Goal: Transaction & Acquisition: Register for event/course

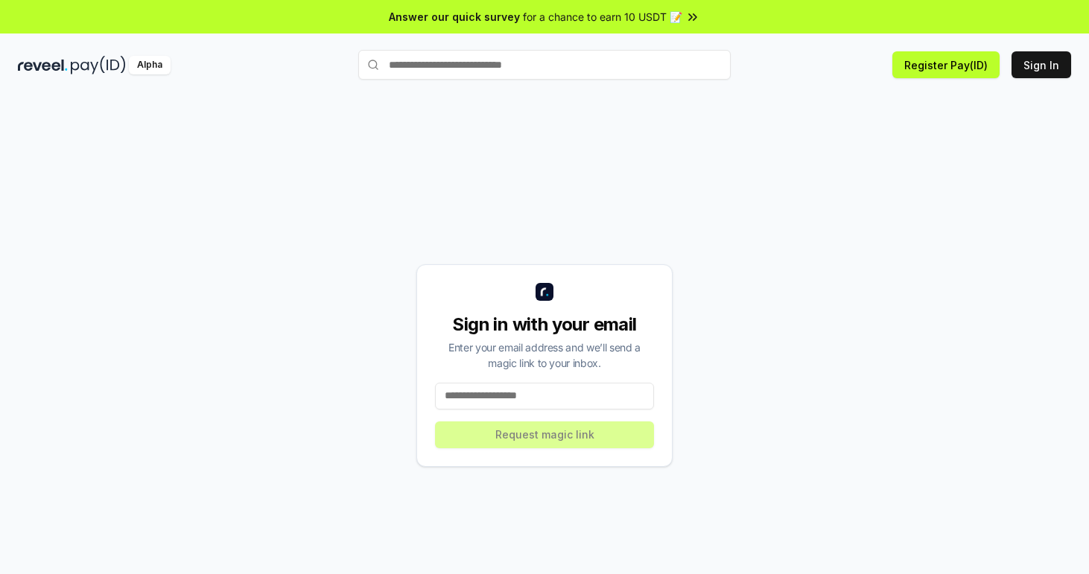
click at [486, 398] on input at bounding box center [544, 396] width 219 height 27
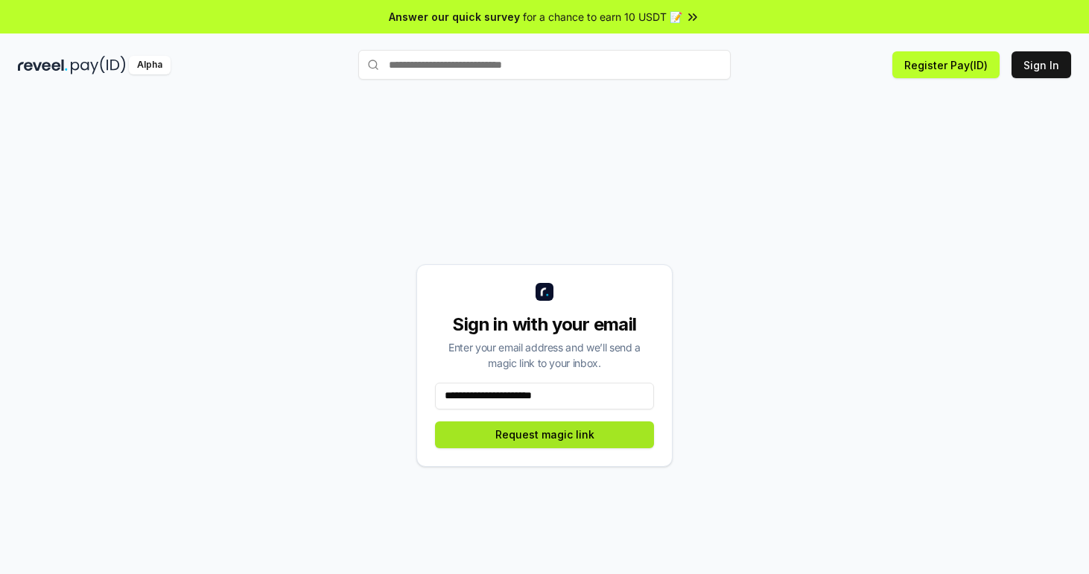
type input "**********"
click at [504, 444] on button "Request magic link" at bounding box center [544, 435] width 219 height 27
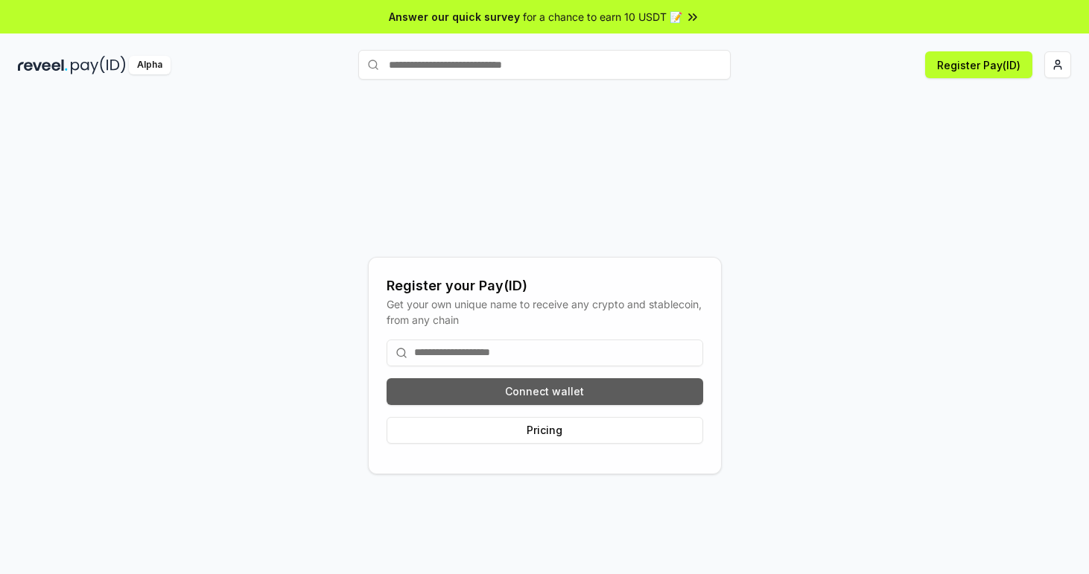
click at [495, 387] on button "Connect wallet" at bounding box center [545, 391] width 317 height 27
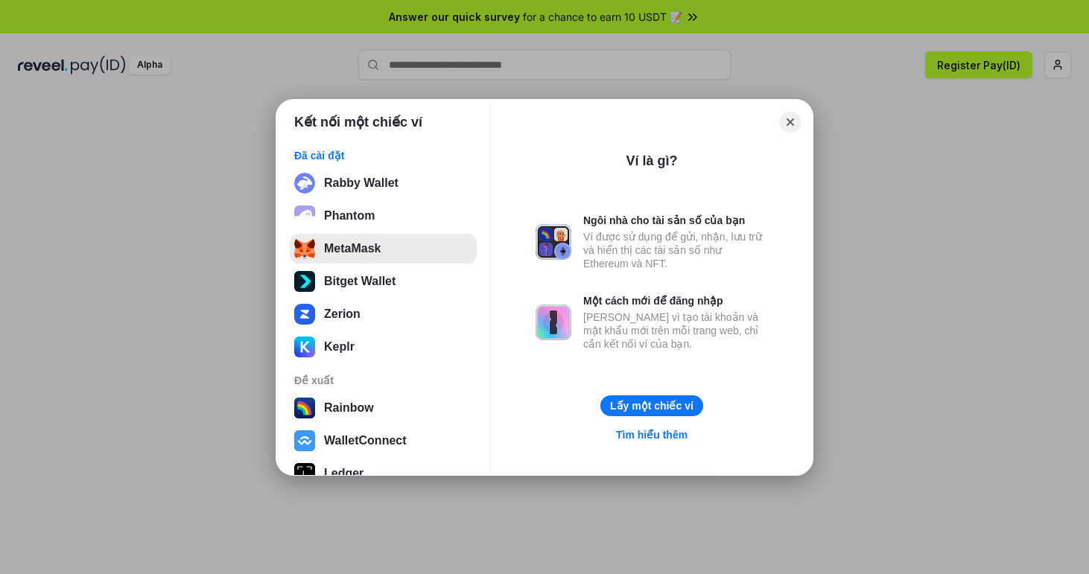
click at [381, 242] on button "MetaMask" at bounding box center [383, 249] width 187 height 30
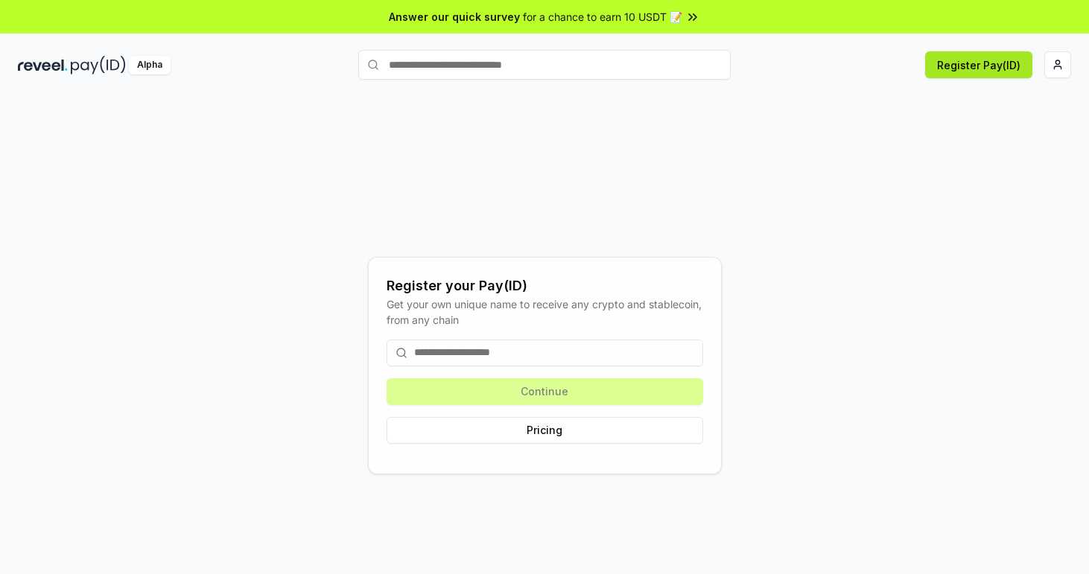
click at [983, 66] on button "Register Pay(ID)" at bounding box center [978, 64] width 107 height 27
click at [1061, 59] on html "Answer our quick survey for a chance to earn 10 USDT 📝 Alpha Register your Pay(…" at bounding box center [544, 287] width 1089 height 574
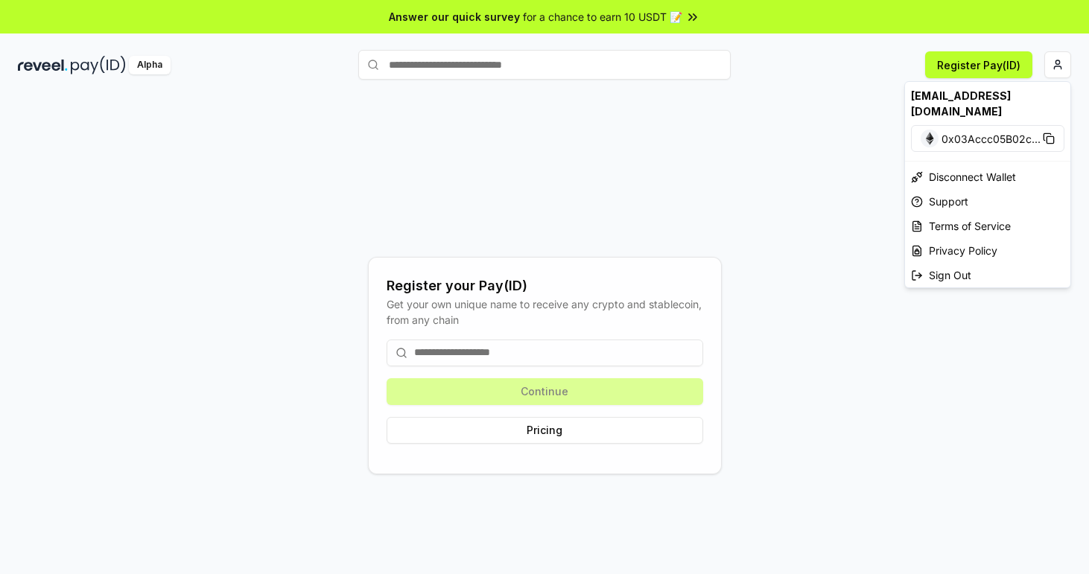
click at [51, 80] on html "Answer our quick survey for a chance to earn 10 USDT 📝 Alpha Register Pay(ID) R…" at bounding box center [544, 287] width 1089 height 574
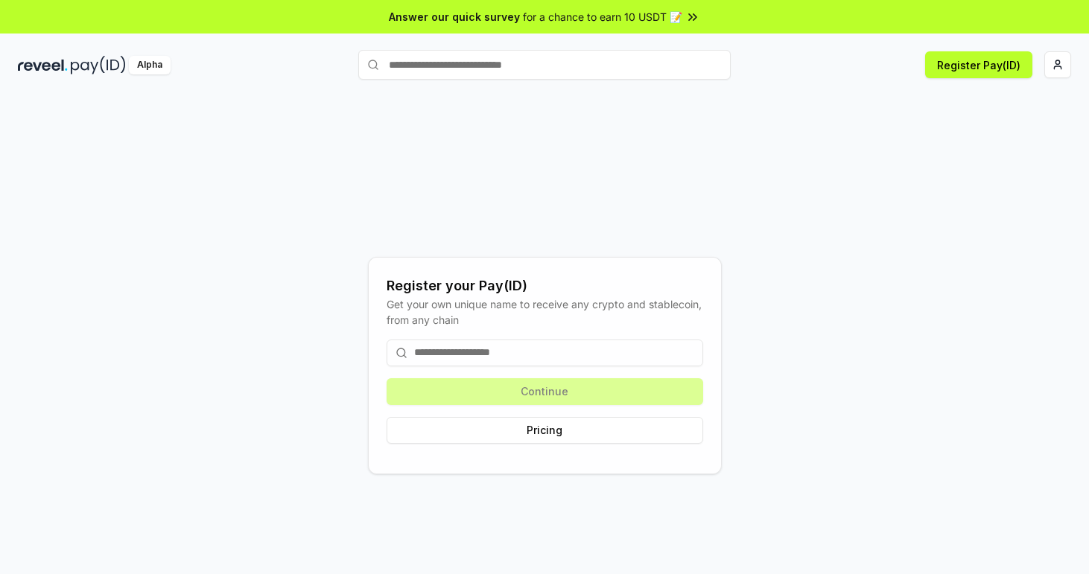
click at [64, 68] on img at bounding box center [43, 65] width 50 height 19
click at [86, 60] on img at bounding box center [98, 65] width 55 height 19
click at [1044, 76] on div "Register Pay(ID)" at bounding box center [901, 64] width 340 height 27
click at [1053, 76] on html "Answer our quick survey for a chance to earn 10 USDT 📝 Alpha Register Pay(ID) R…" at bounding box center [544, 287] width 1089 height 574
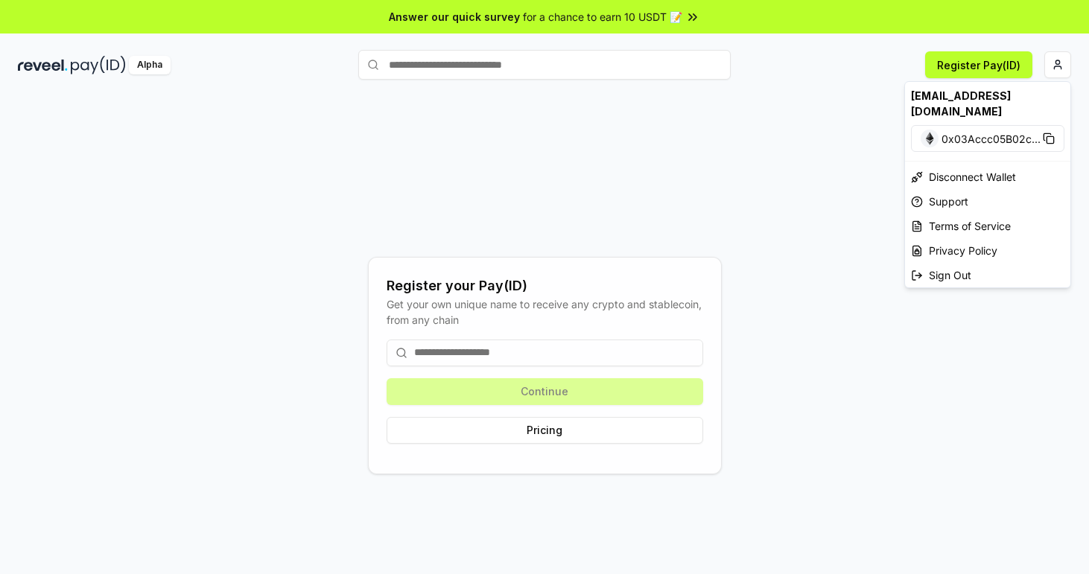
click at [536, 172] on html "Answer our quick survey for a chance to earn 10 USDT 📝 Alpha Register Pay(ID) R…" at bounding box center [544, 287] width 1089 height 574
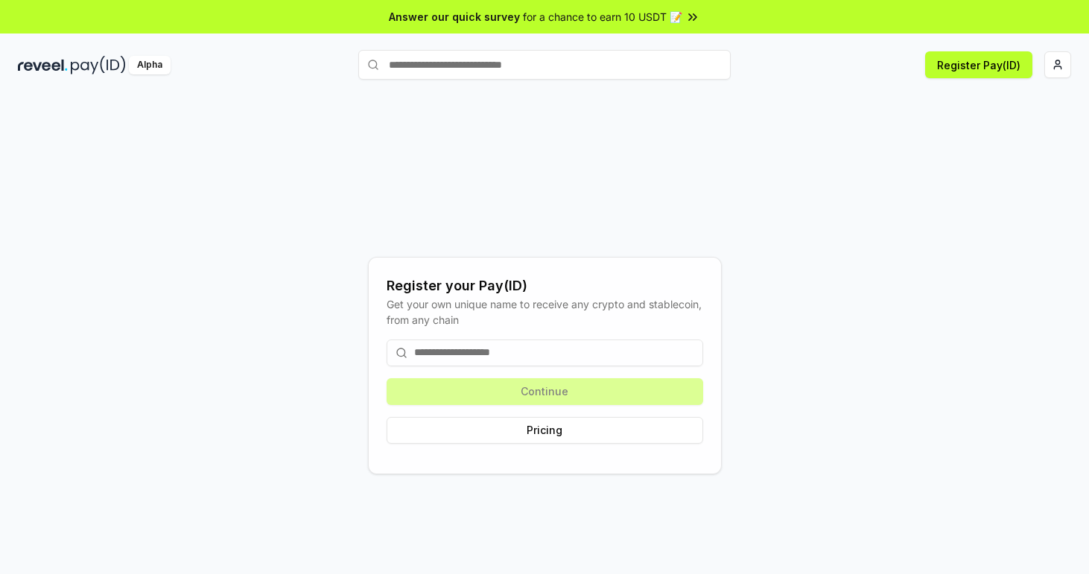
click at [73, 71] on img at bounding box center [98, 65] width 55 height 19
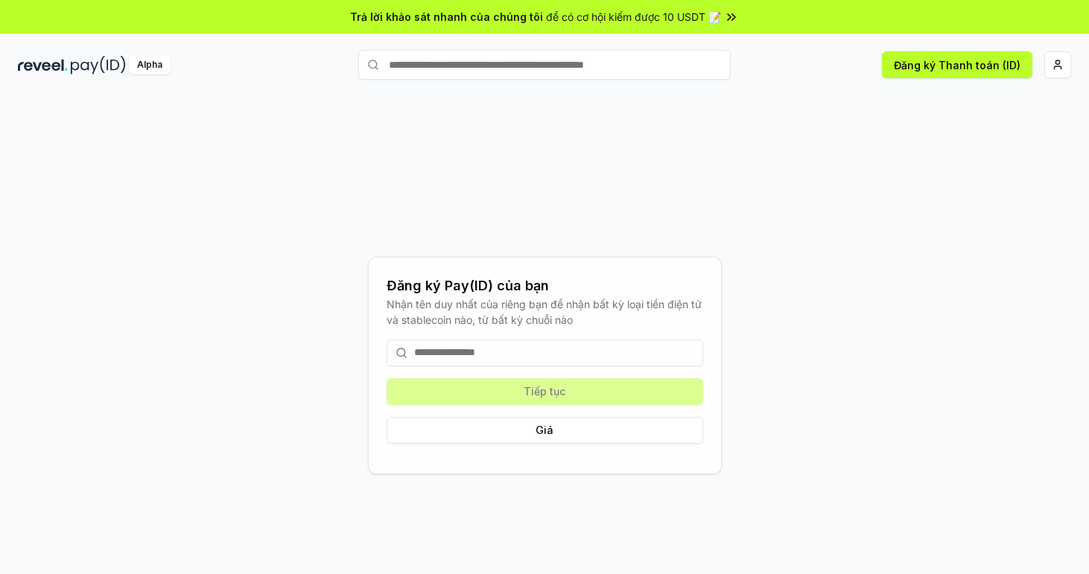
click at [513, 361] on input at bounding box center [545, 353] width 317 height 27
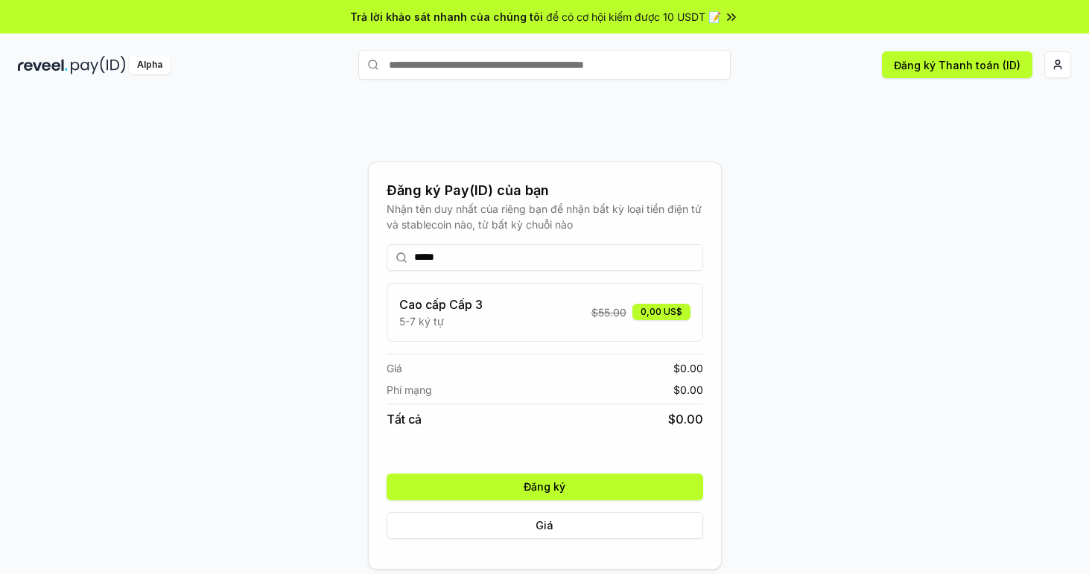
type input "*****"
click at [505, 489] on button "Đăng ký" at bounding box center [545, 487] width 317 height 27
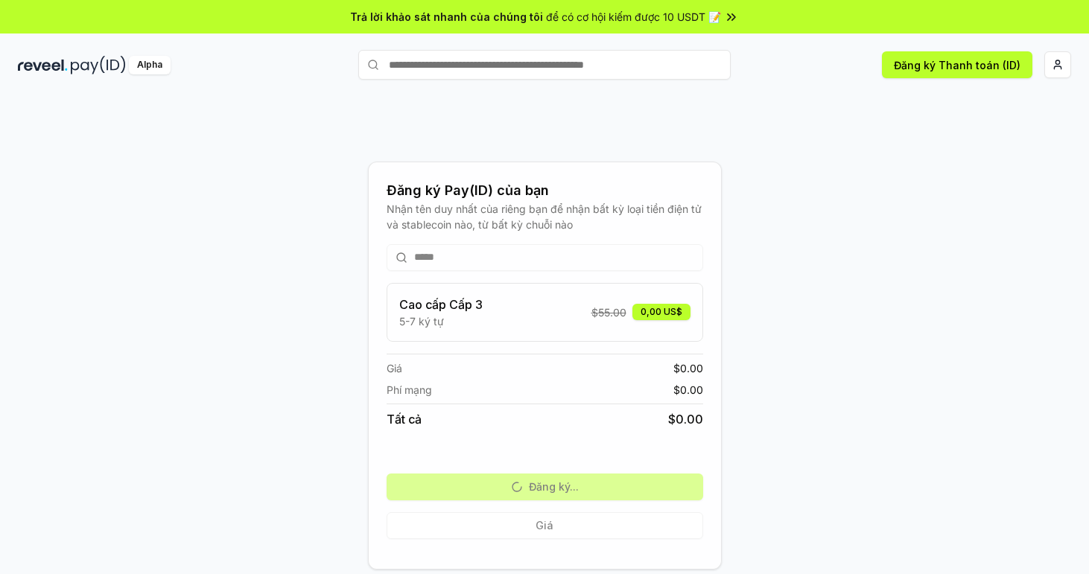
click at [574, 23] on span "để có cơ hội kiếm được 10 USDT 📝" at bounding box center [633, 17] width 175 height 16
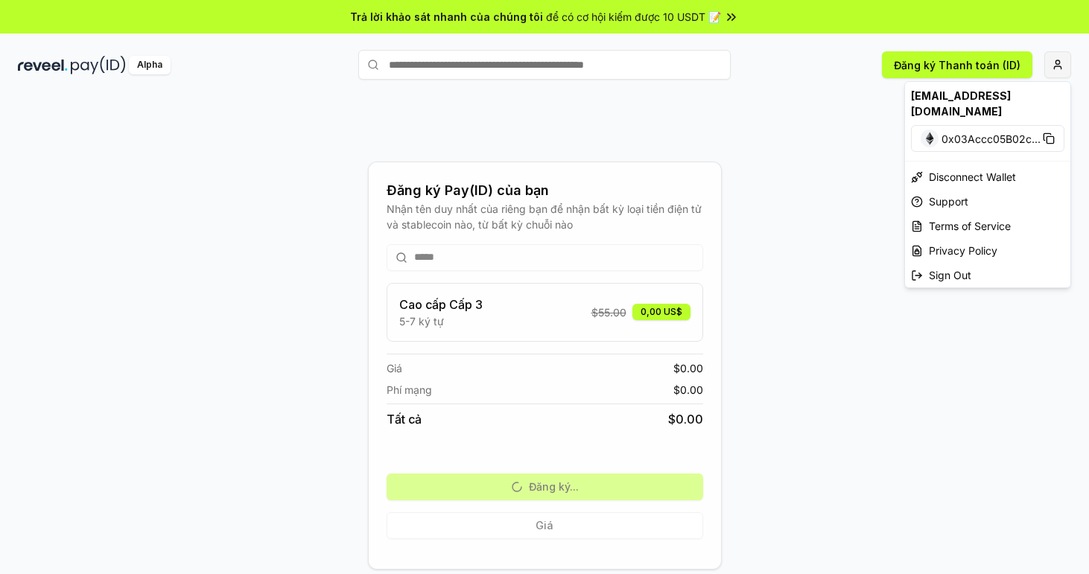
click at [1057, 69] on html "Trả lời khảo sát nhanh của chúng tôi để có cơ hội kiếm được 10 USDT 📝 Alpha Đăn…" at bounding box center [544, 287] width 1089 height 574
click at [942, 133] on font "0x03Accc05B02c ..." at bounding box center [991, 139] width 99 height 13
click at [980, 133] on font "0x03Accc05B02c ..." at bounding box center [991, 139] width 99 height 13
click at [976, 169] on font "Ngắt kết nối ví" at bounding box center [965, 177] width 72 height 16
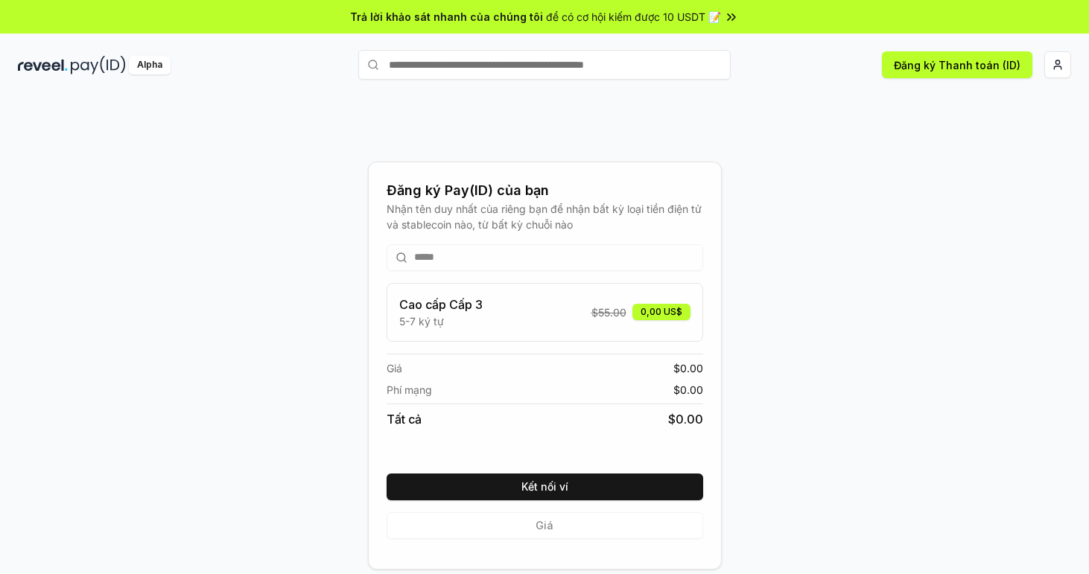
click at [72, 57] on img at bounding box center [98, 65] width 55 height 19
click at [69, 66] on div "Alpha" at bounding box center [188, 65] width 340 height 19
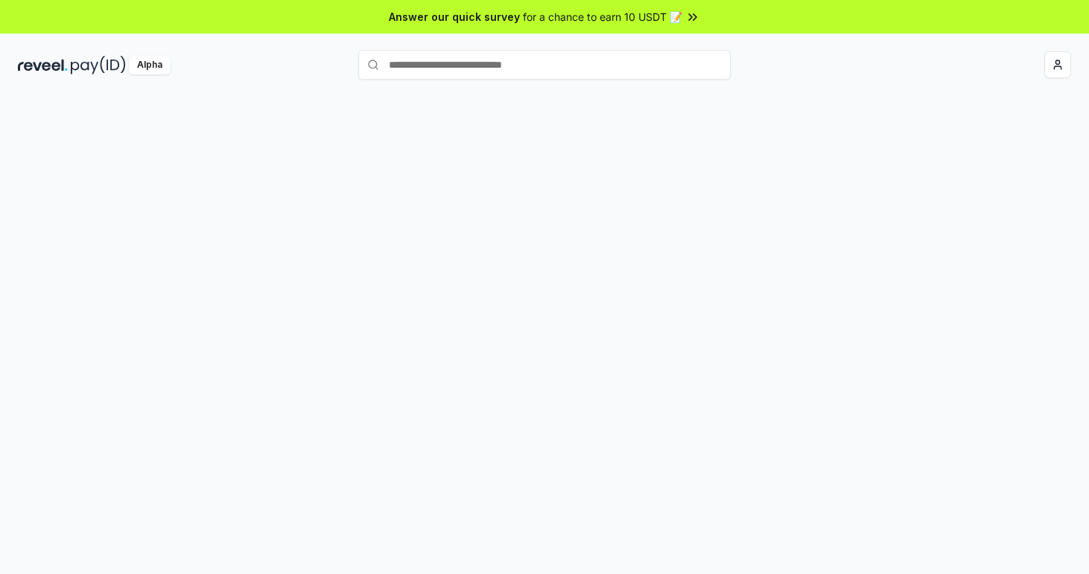
click at [521, 194] on div at bounding box center [544, 350] width 1089 height 533
click at [1017, 60] on button "Register Pay(ID)" at bounding box center [978, 64] width 107 height 27
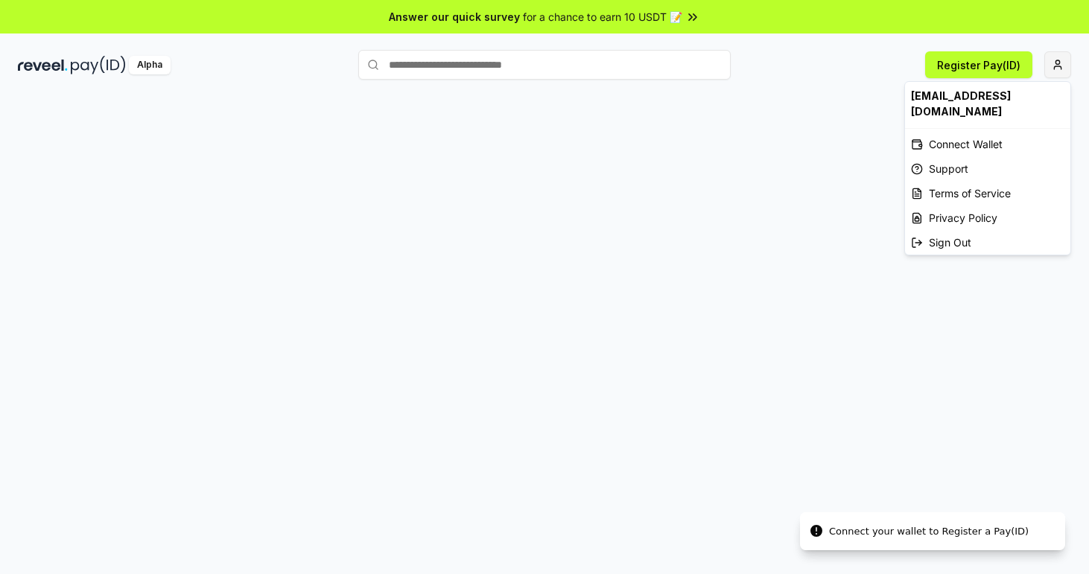
click at [1063, 69] on html "Answer our quick survey for a chance to earn 10 USDT 📝 Alpha Register Pay(ID) C…" at bounding box center [544, 287] width 1089 height 574
click at [993, 132] on div "Connect Wallet" at bounding box center [987, 144] width 165 height 25
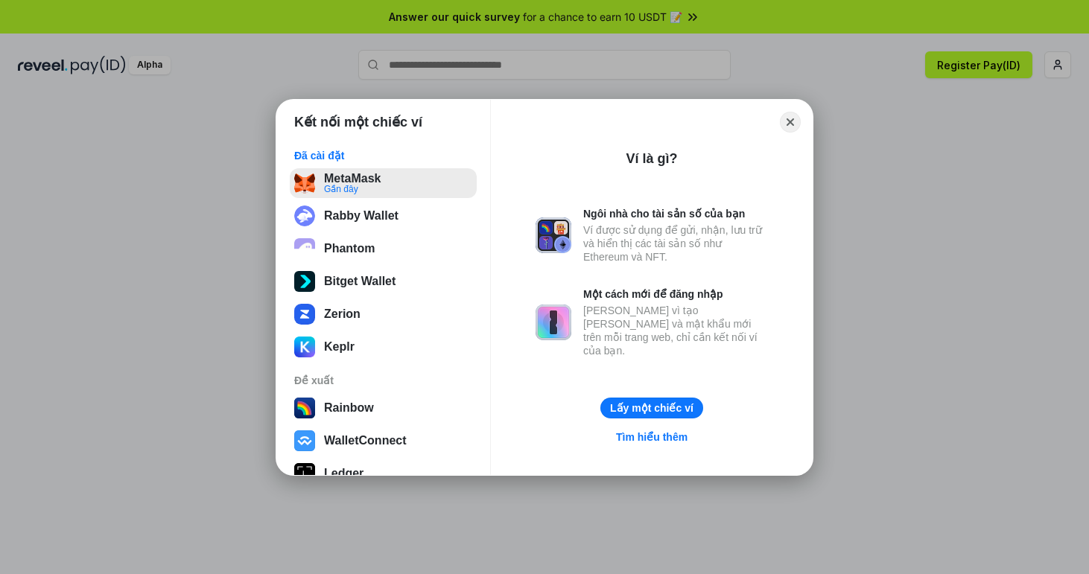
drag, startPoint x: 440, startPoint y: 201, endPoint x: 445, endPoint y: 191, distance: 11.0
click at [445, 192] on div "MetaMask Gần đây Rabby Wallet Phantom Bitget Wallet Zerion Keplr" at bounding box center [383, 265] width 187 height 194
click at [445, 191] on button "MetaMask Gần đây" at bounding box center [383, 183] width 187 height 30
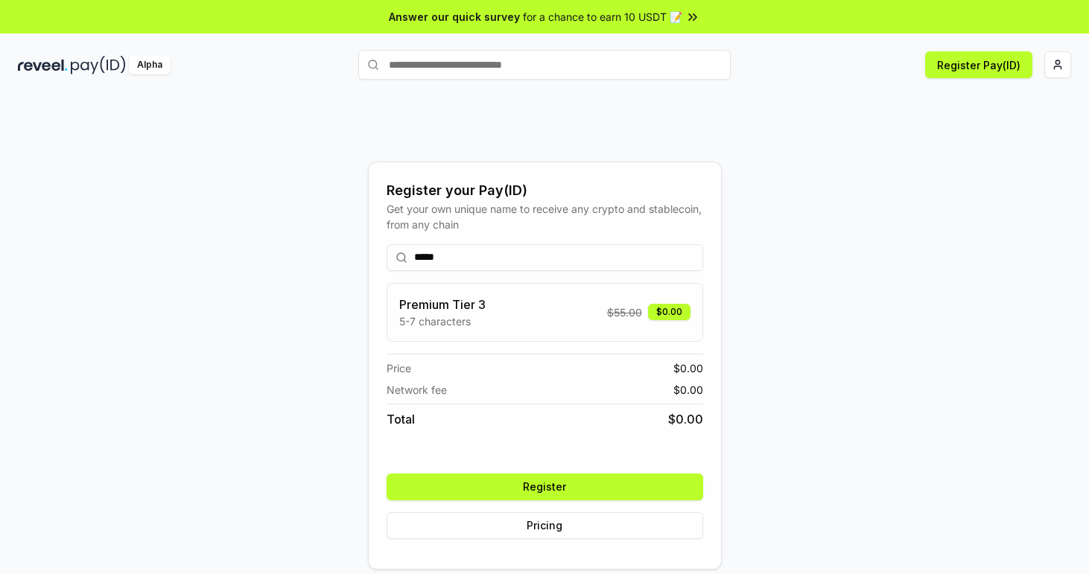
type input "*****"
click at [480, 487] on button "Register" at bounding box center [545, 487] width 317 height 27
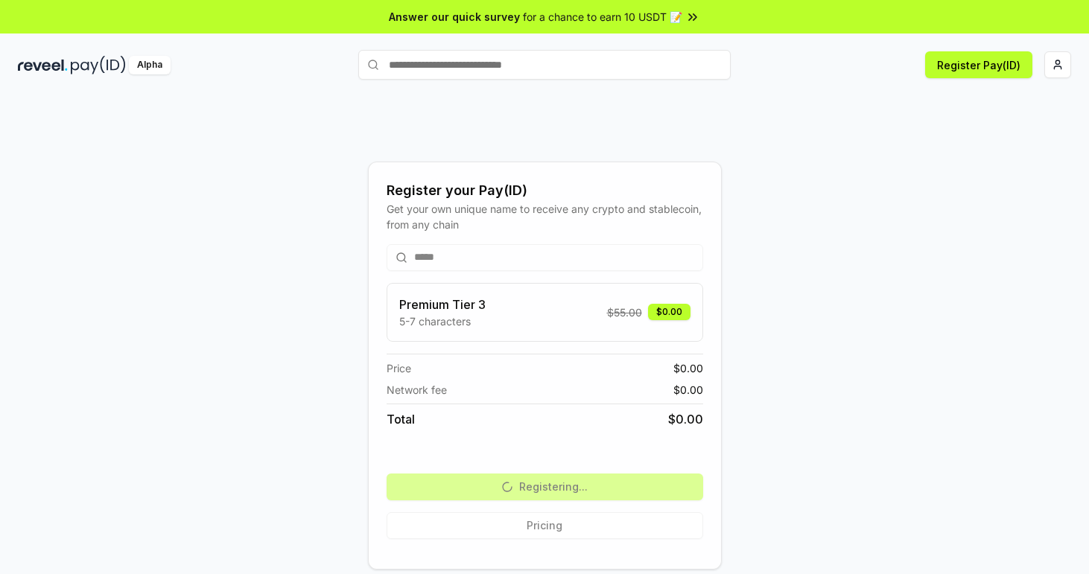
click at [150, 63] on div "Alpha" at bounding box center [150, 65] width 42 height 19
click at [148, 63] on div "Alpha" at bounding box center [150, 65] width 42 height 19
click at [86, 60] on img at bounding box center [98, 65] width 55 height 19
click at [504, 319] on div "Premium Tier 3 5-7 characters $ 55.00 $0.00" at bounding box center [544, 313] width 291 height 34
click at [549, 529] on div "***** Premium Tier 3 5-7 characters $ 55.00 $0.00 Price $ 0.00 Network fee $ 0.…" at bounding box center [545, 391] width 317 height 319
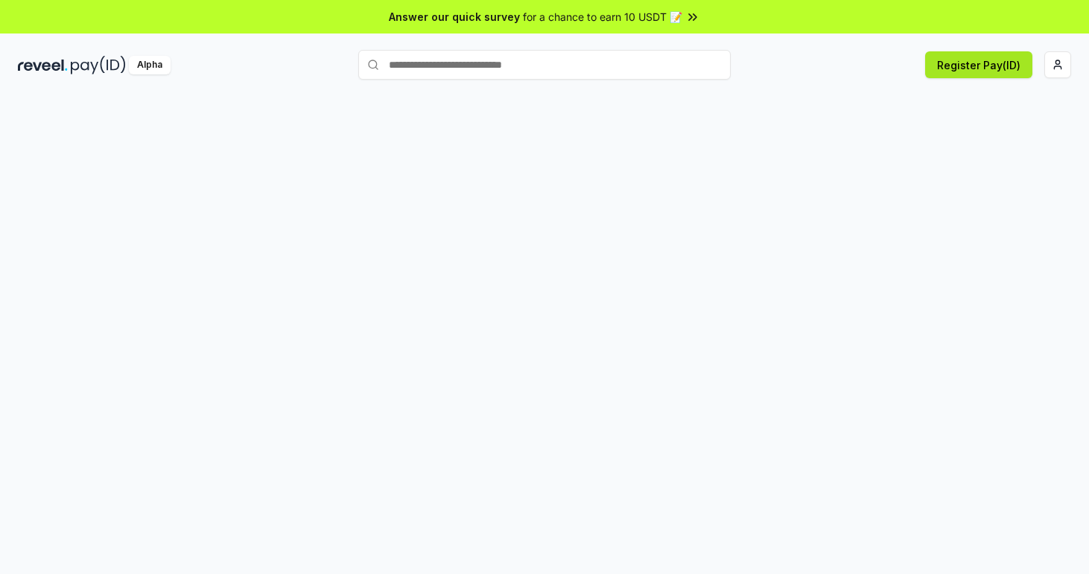
click at [944, 54] on button "Register Pay(ID)" at bounding box center [978, 64] width 107 height 27
click at [1051, 58] on html "Answer our quick survey for a chance to earn 10 USDT 📝 Alpha Register Pay(ID)" at bounding box center [544, 287] width 1089 height 574
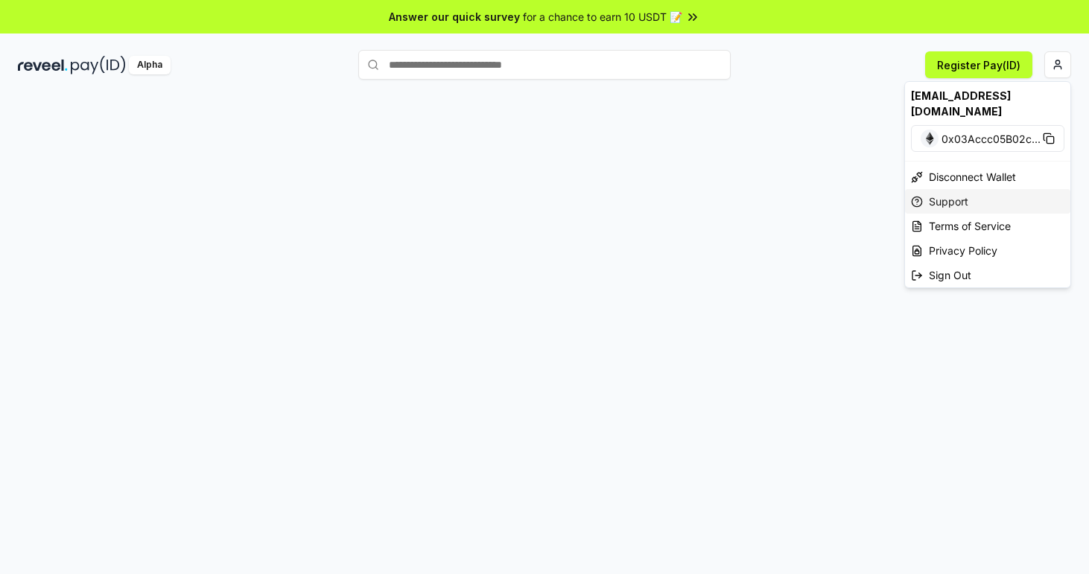
click at [945, 189] on div "Support" at bounding box center [987, 201] width 165 height 25
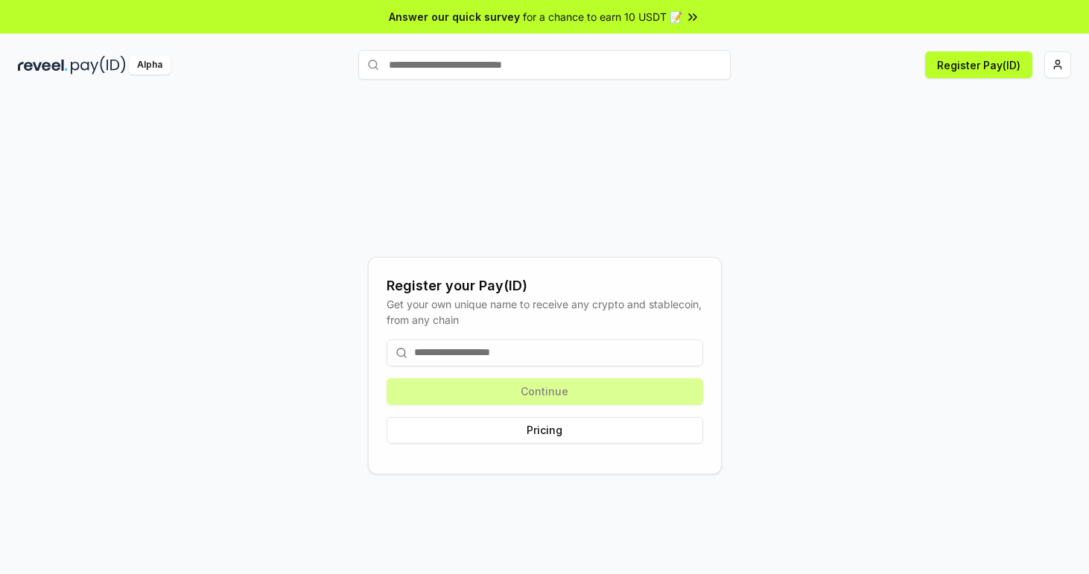
click at [623, 141] on div "Register your Pay(ID) Get your own unique name to receive any crypto and stable…" at bounding box center [544, 365] width 1053 height 503
click at [518, 422] on button "Pricing" at bounding box center [545, 430] width 317 height 27
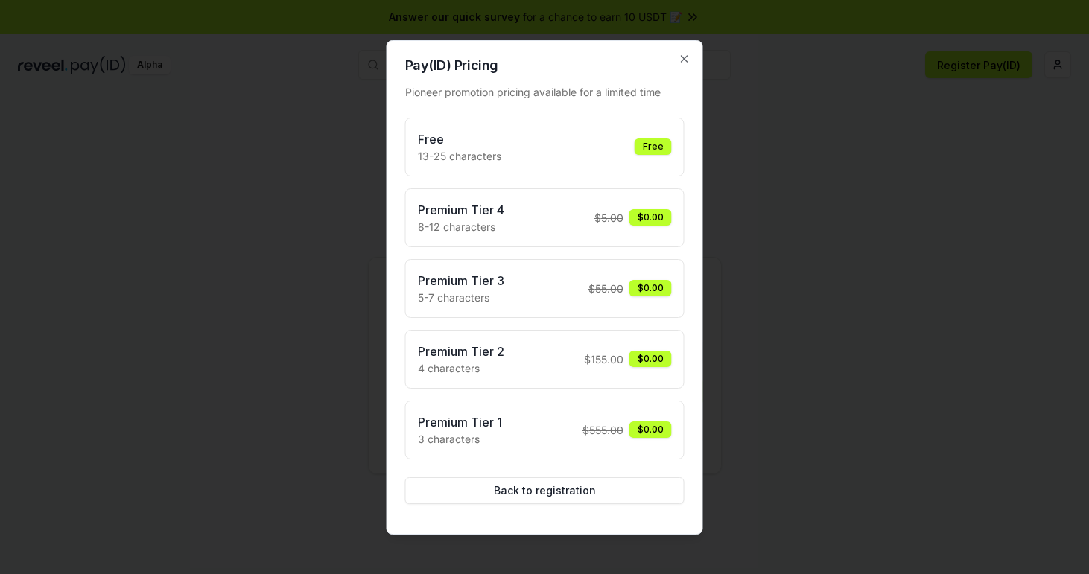
click at [576, 158] on div "Free 13-25 characters Free" at bounding box center [545, 147] width 254 height 34
click at [685, 57] on icon "button" at bounding box center [685, 59] width 6 height 6
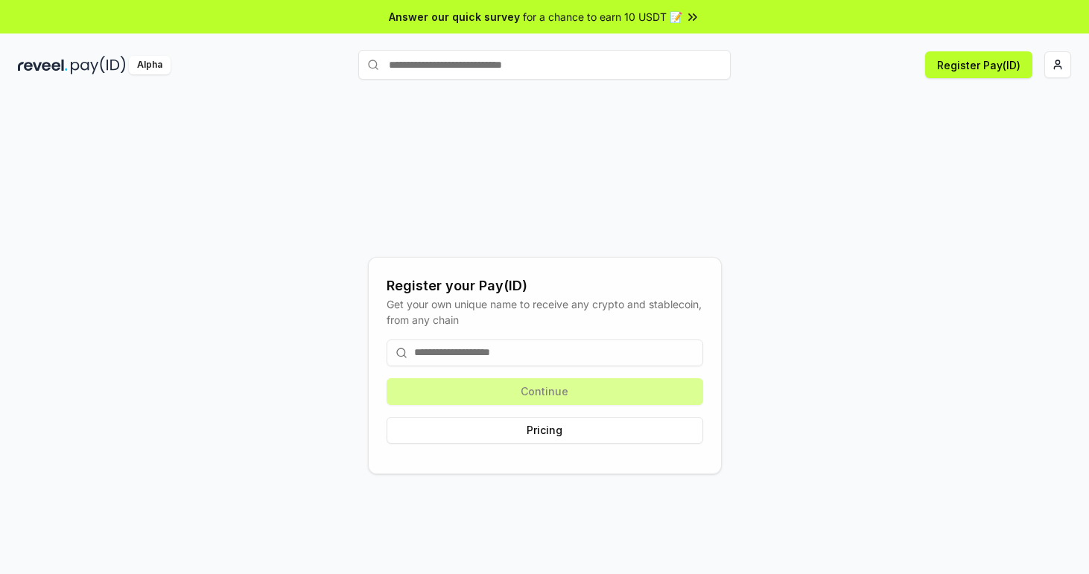
click at [504, 345] on input at bounding box center [545, 353] width 317 height 27
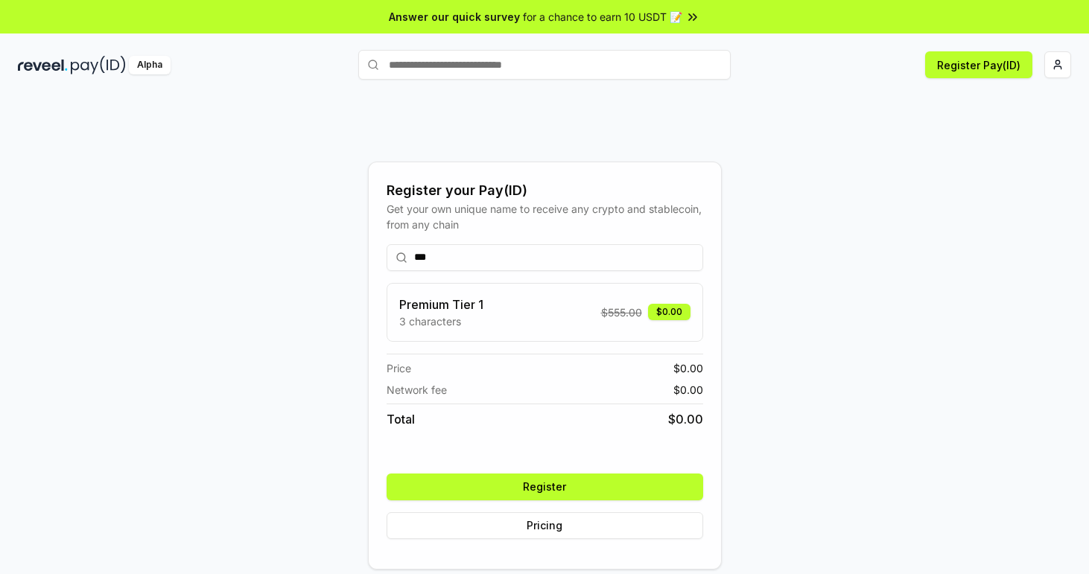
type input "***"
click at [534, 488] on button "Register" at bounding box center [545, 487] width 317 height 27
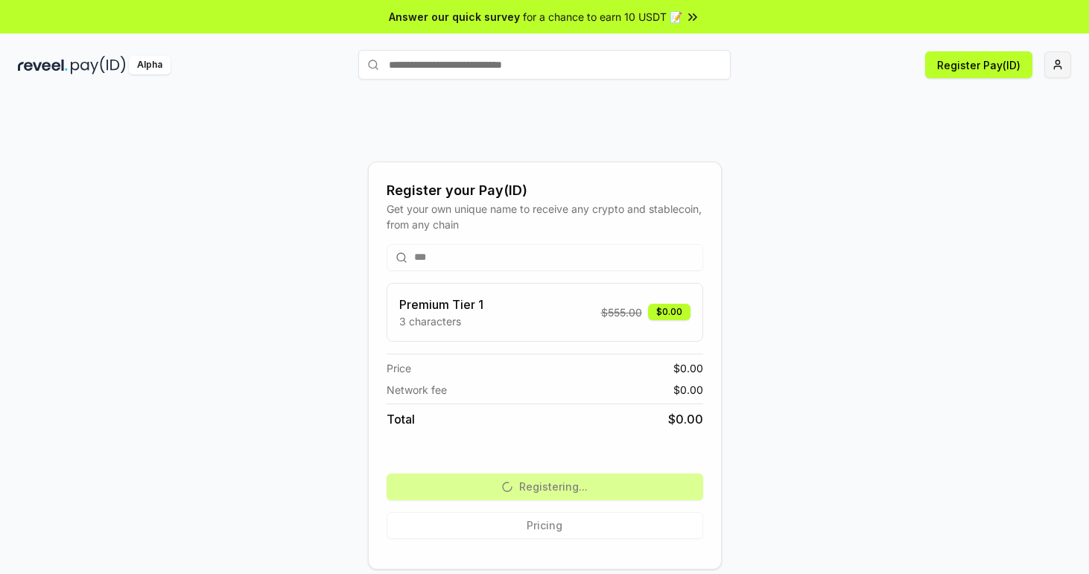
click at [1061, 67] on html "Answer our quick survey for a chance to earn 10 USDT 📝 Alpha Register Pay(ID) R…" at bounding box center [544, 287] width 1089 height 574
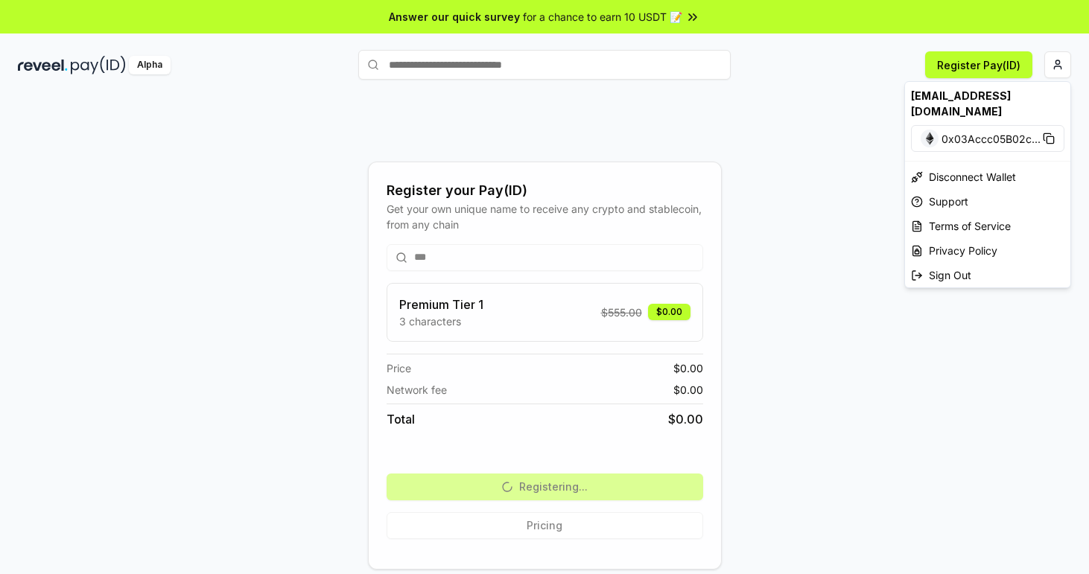
click at [1009, 131] on span "0x03Accc05B02c ..." at bounding box center [991, 139] width 99 height 16
click at [965, 165] on div "Disconnect Wallet" at bounding box center [987, 177] width 165 height 25
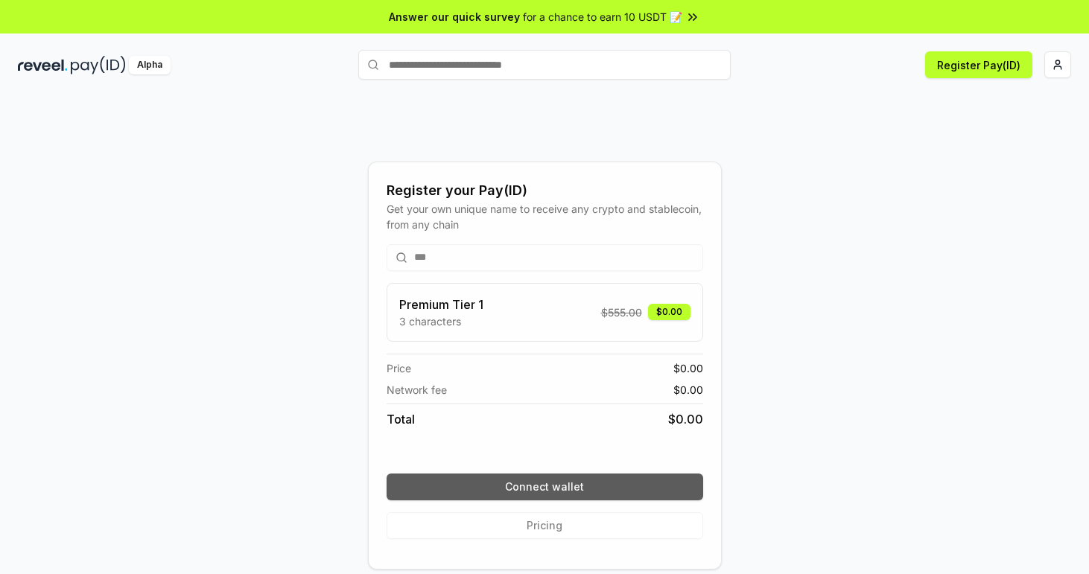
click at [626, 477] on button "Connect wallet" at bounding box center [545, 487] width 317 height 27
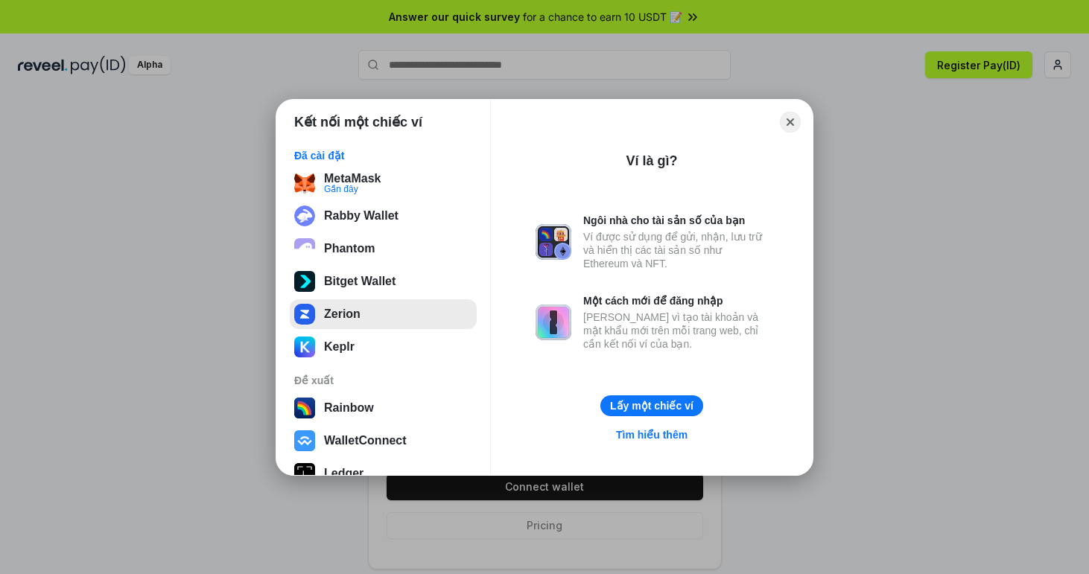
click at [360, 321] on button "Zerion" at bounding box center [383, 314] width 187 height 30
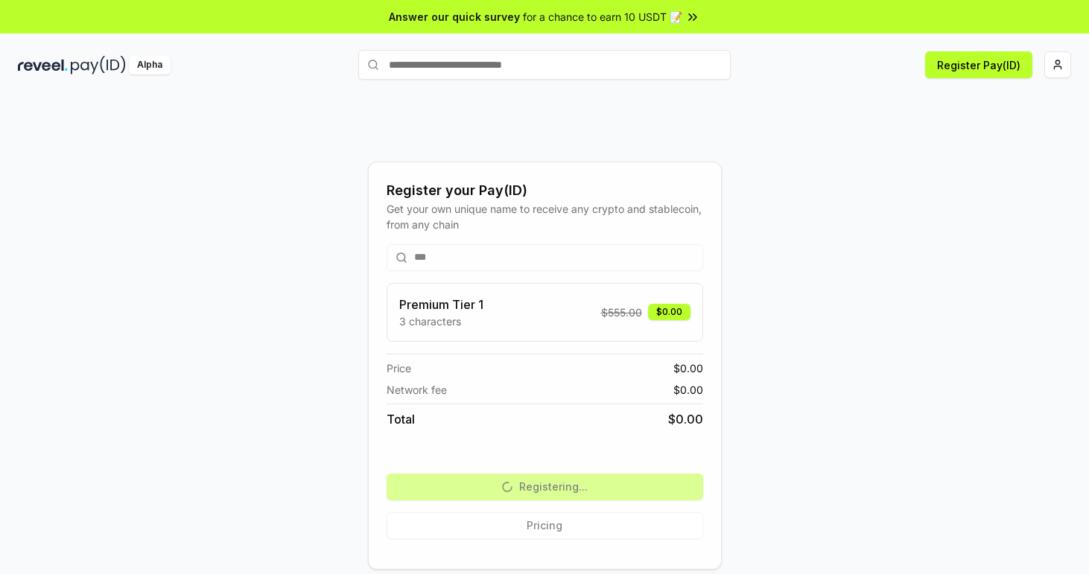
click at [576, 480] on div "*** Premium Tier 1 3 characters $ 555.00 $0.00 Price $ 0.00 Network fee $ 0.00 …" at bounding box center [545, 391] width 317 height 319
click at [542, 524] on div "*** Premium Tier 1 3 characters $ 555.00 $0.00 Price $ 0.00 Network fee $ 0.00 …" at bounding box center [545, 391] width 317 height 319
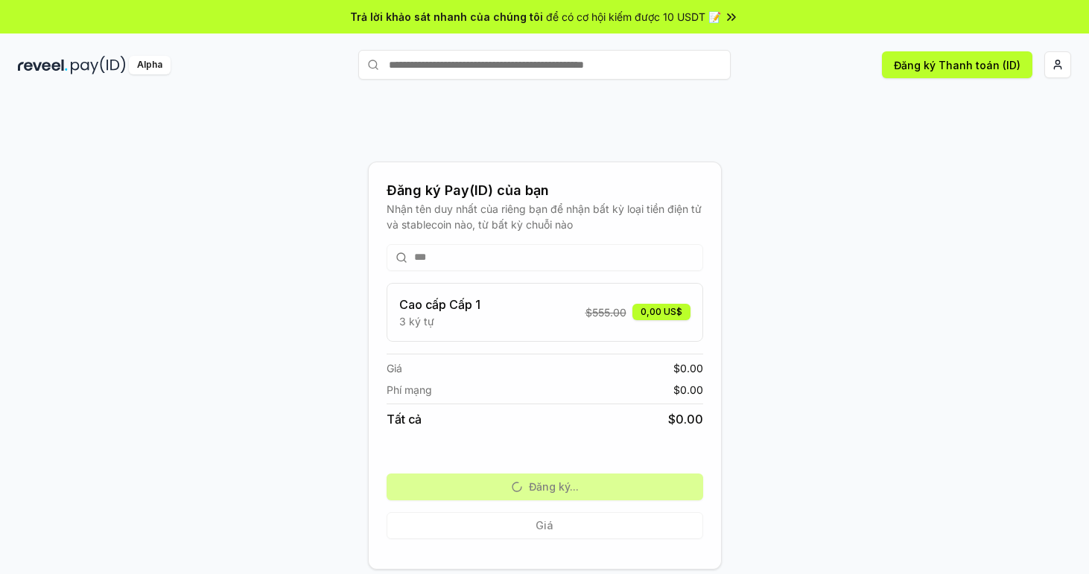
click at [559, 524] on div "*** Cao cấp Cấp 1 3 ký tự $ 555.00 0,00 US$ Giá $ 0.00 Phí mạng $ 0.00 Tất cả $…" at bounding box center [545, 391] width 317 height 319
click at [1006, 68] on button "Đăng ký Thanh toán (ID)" at bounding box center [957, 64] width 150 height 27
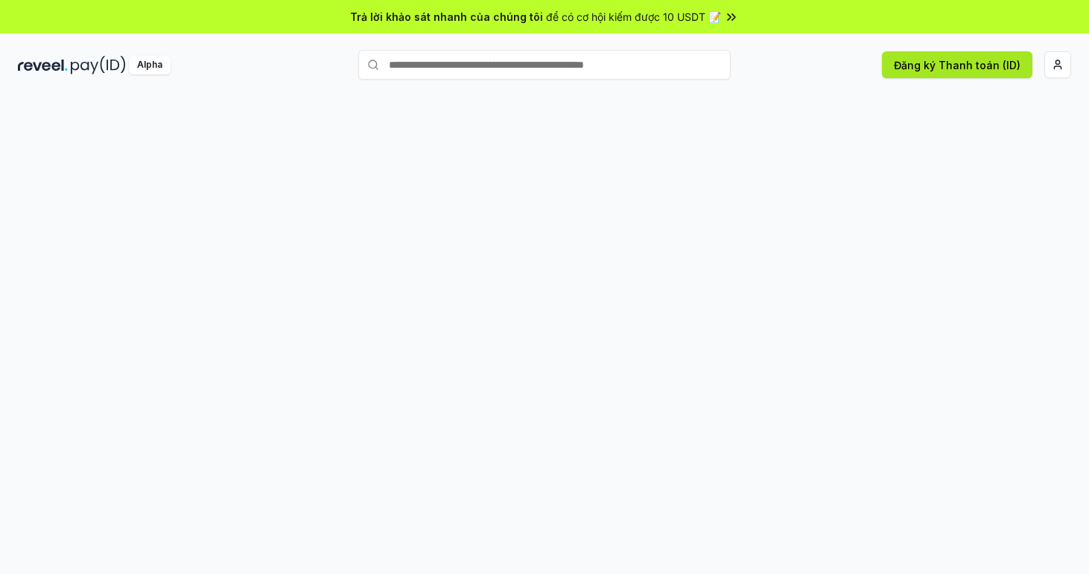
click at [945, 71] on button "Đăng ký Thanh toán (ID)" at bounding box center [957, 64] width 150 height 27
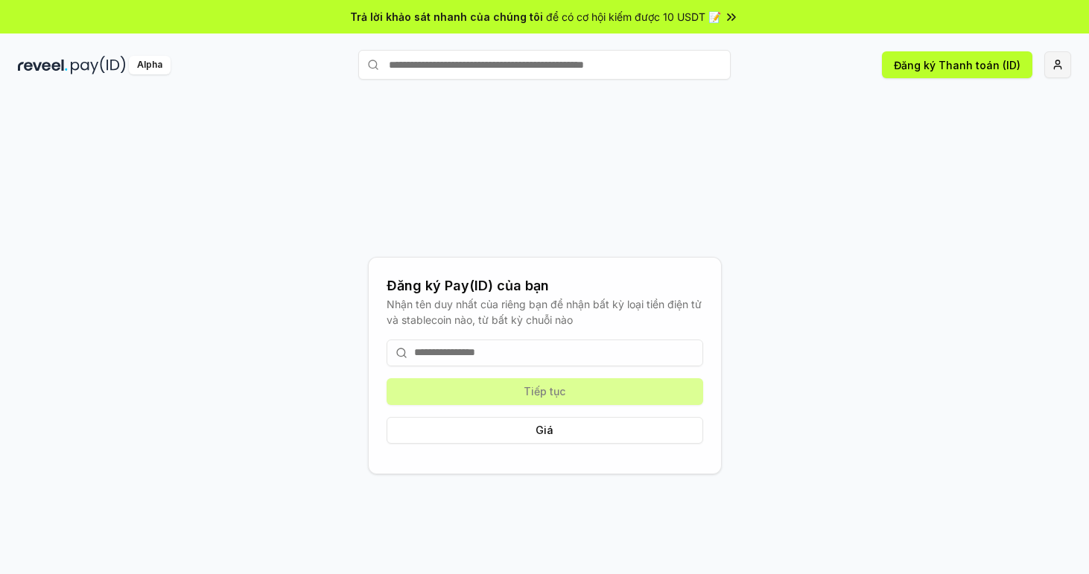
click at [1061, 65] on html "Trả lời khảo sát nhanh của chúng tôi để có cơ hội kiếm được 10 USDT 📝 Alpha Đăn…" at bounding box center [544, 287] width 1089 height 574
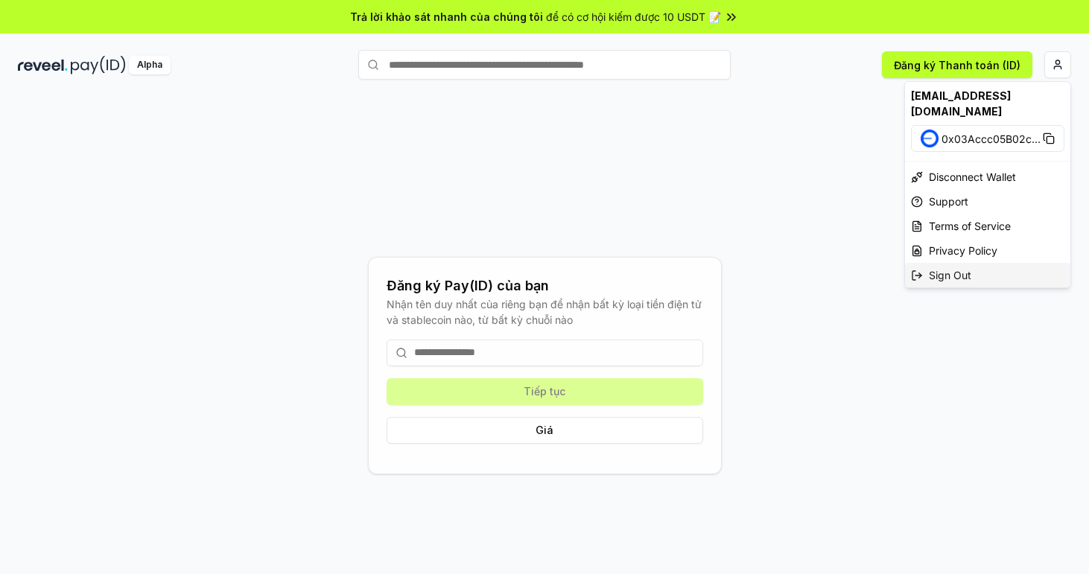
click at [953, 267] on font "Sign Out" at bounding box center [950, 275] width 42 height 16
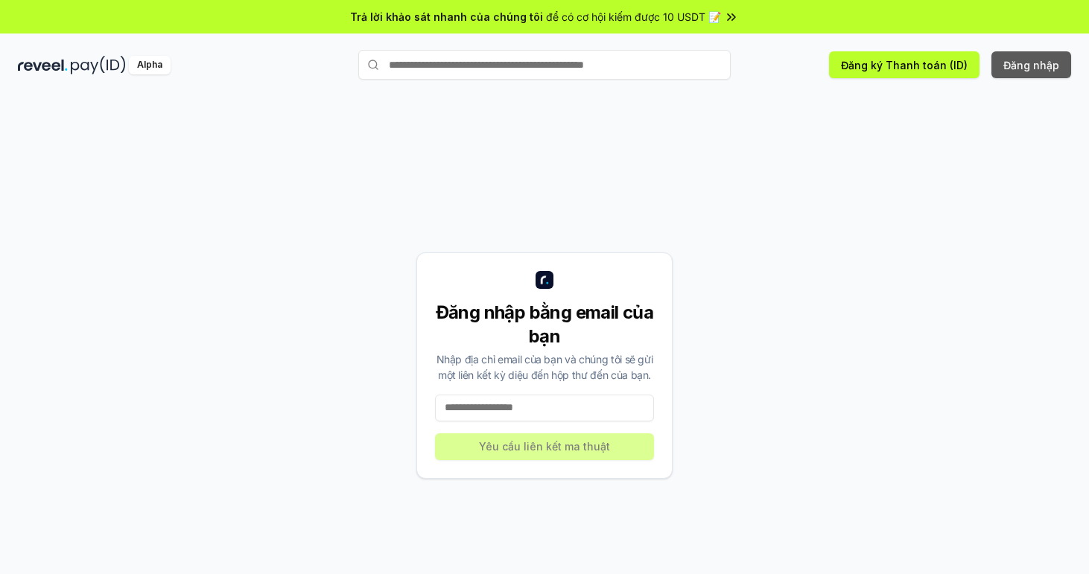
click at [1034, 68] on button "Đăng nhập" at bounding box center [1031, 64] width 80 height 27
click at [1034, 69] on button "Đăng nhập" at bounding box center [1031, 64] width 80 height 27
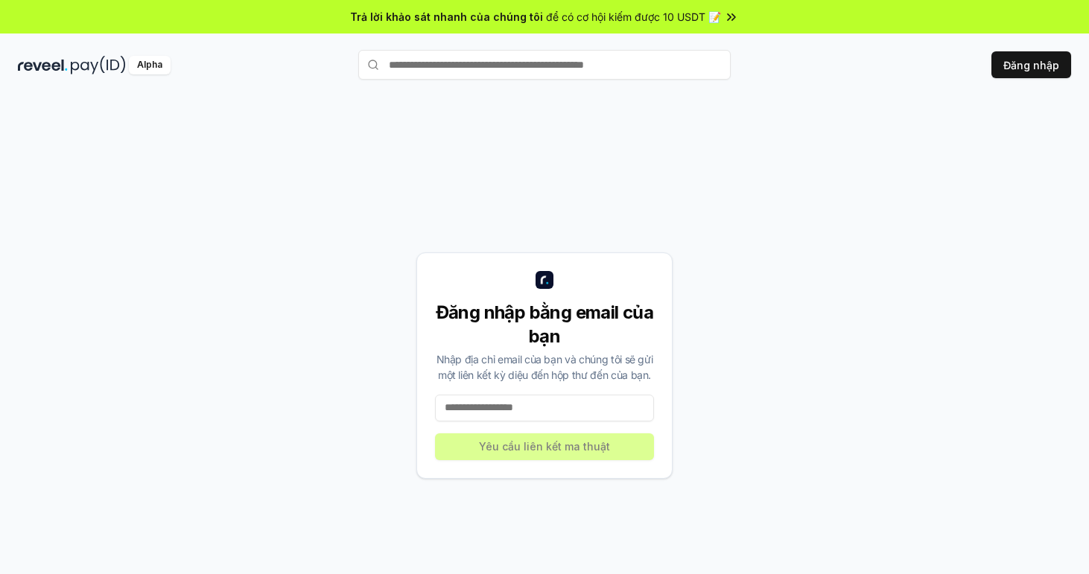
click at [521, 396] on input at bounding box center [544, 408] width 219 height 27
click at [872, 54] on button "Đăng ký Thanh toán (ID)" at bounding box center [904, 64] width 150 height 27
click at [509, 442] on div "Đăng nhập bằng email của bạn Nhập địa chỉ email của bạn và chúng tôi sẽ gửi một…" at bounding box center [544, 366] width 256 height 226
click at [89, 88] on div "Đăng nhập bằng email của bạn Nhập địa chỉ email của bạn và chúng tôi sẽ gửi một…" at bounding box center [544, 350] width 1089 height 533
click at [89, 83] on div "Alpha Đăng ký Thanh toán (ID) Đăng nhập" at bounding box center [544, 64] width 1089 height 39
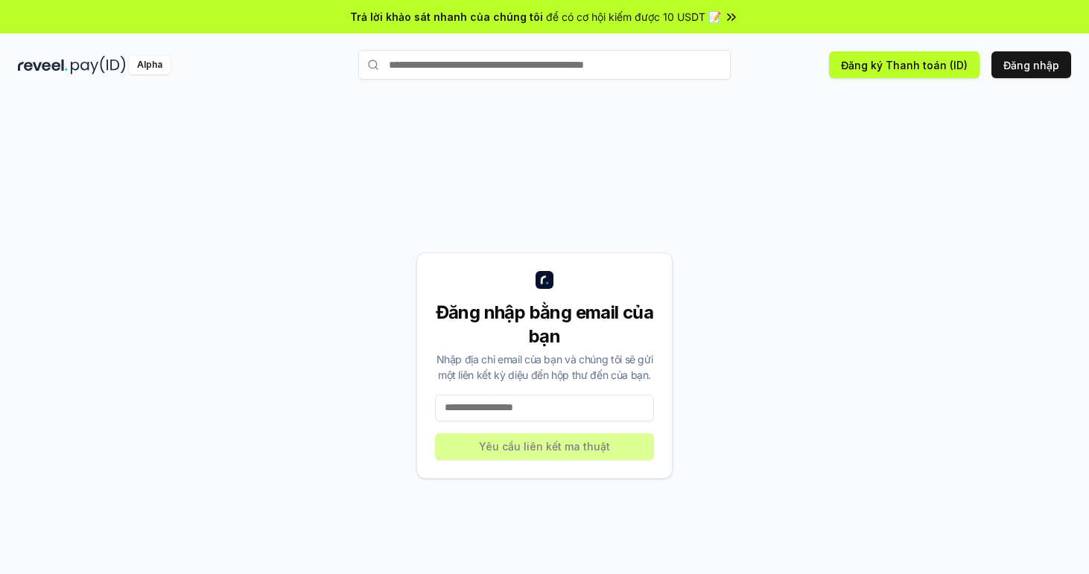
click at [92, 77] on div "Alpha Đăng ký Thanh toán (ID) Đăng nhập" at bounding box center [544, 64] width 1089 height 39
click at [93, 73] on img at bounding box center [98, 65] width 55 height 19
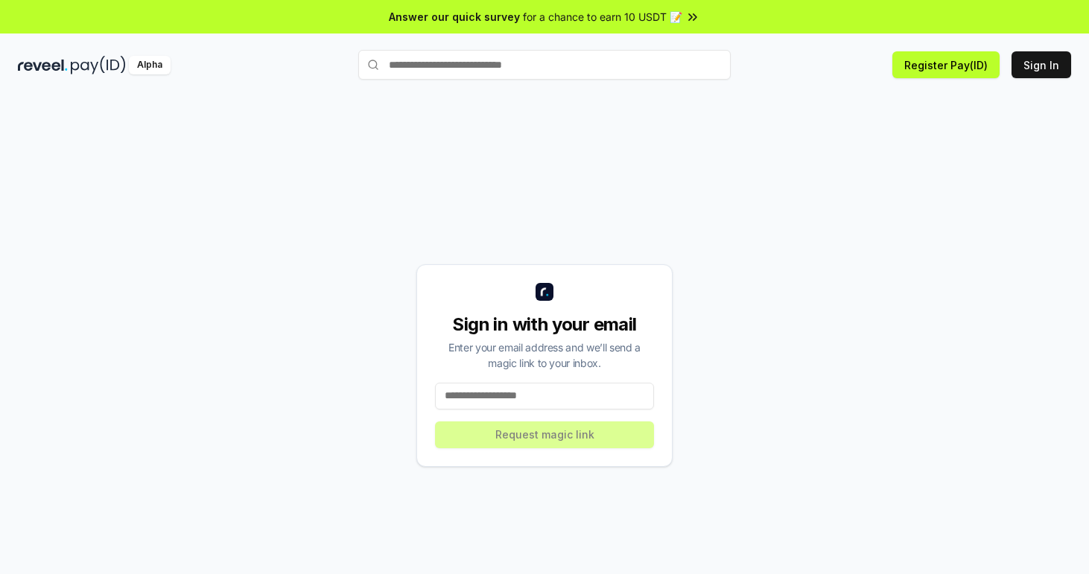
click at [534, 396] on input at bounding box center [544, 396] width 219 height 27
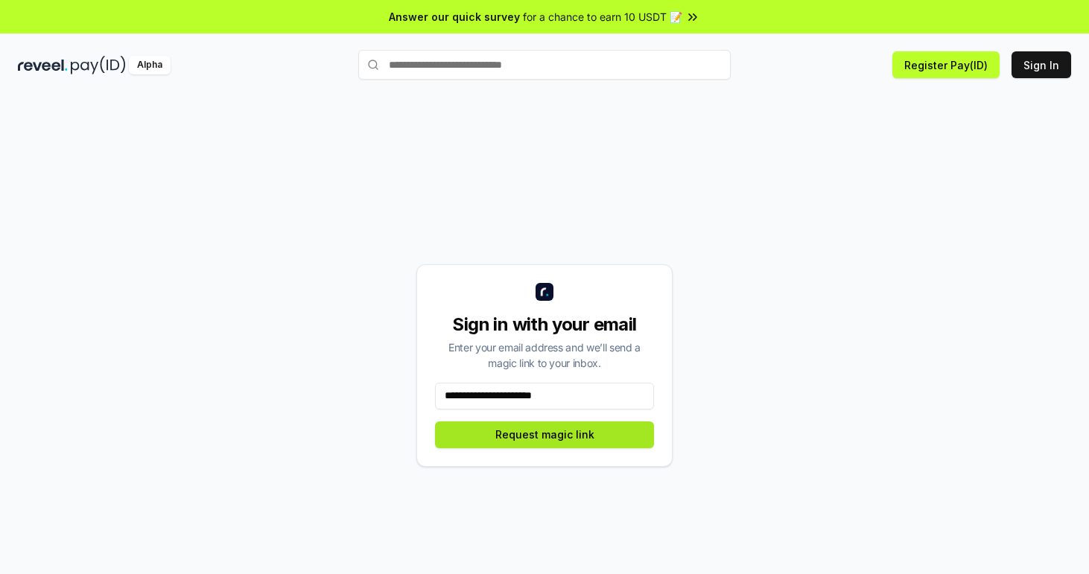
type input "**********"
click at [544, 431] on button "Request magic link" at bounding box center [544, 435] width 219 height 27
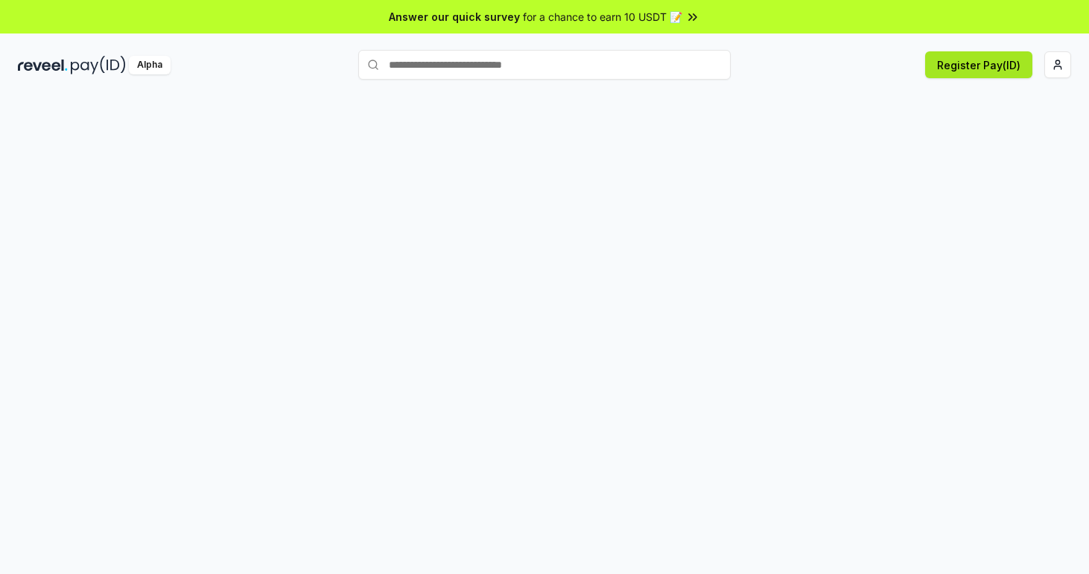
click at [1012, 68] on button "Register Pay(ID)" at bounding box center [978, 64] width 107 height 27
click at [973, 64] on button "Register Pay(ID)" at bounding box center [978, 64] width 107 height 27
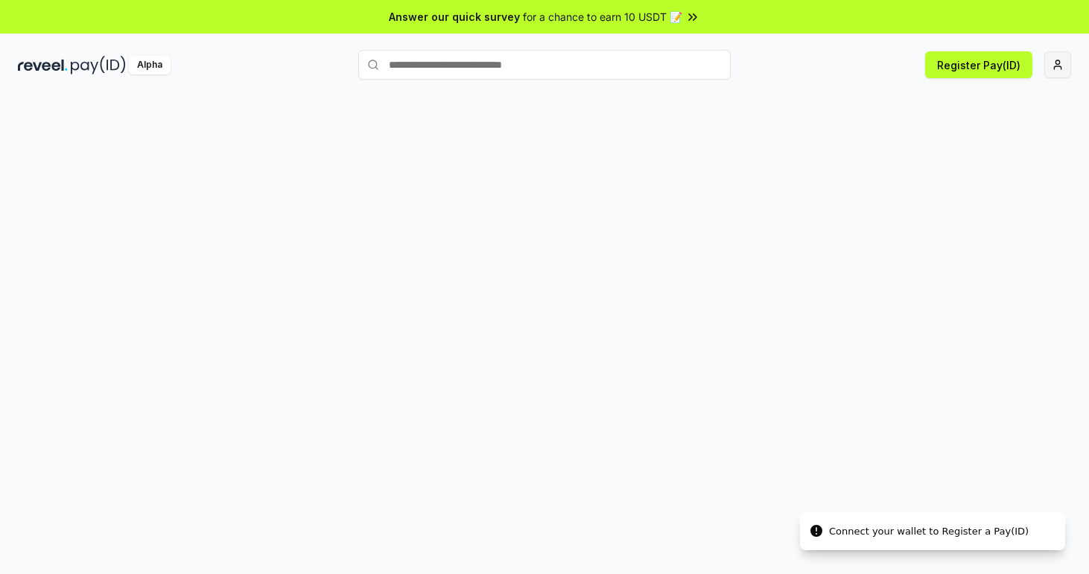
click at [1057, 77] on html "Answer our quick survey for a chance to earn 10 USDT 📝 Alpha Register Pay(ID) C…" at bounding box center [544, 287] width 1089 height 574
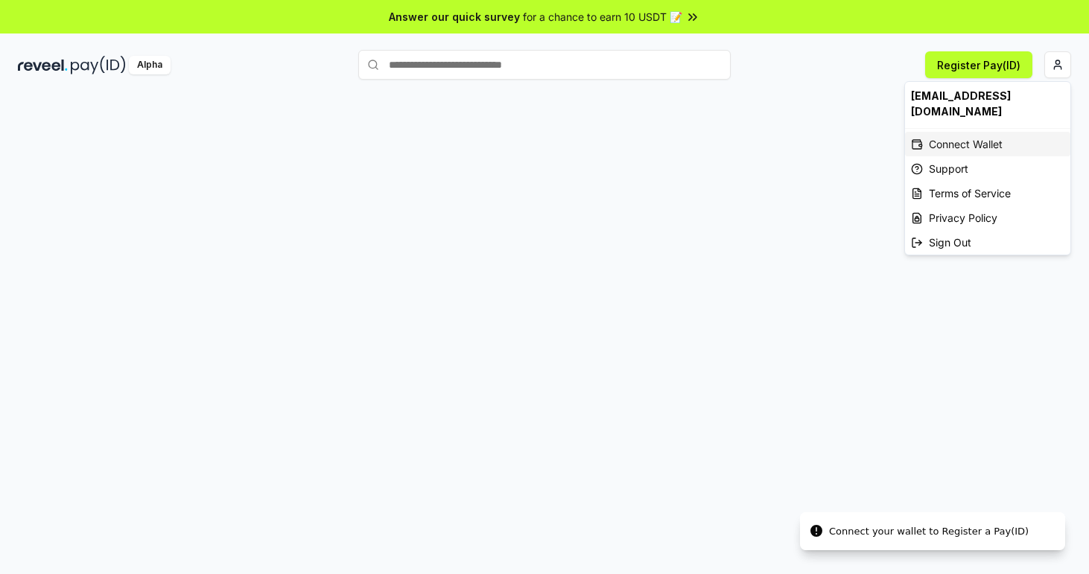
click at [964, 133] on div "Connect Wallet" at bounding box center [987, 144] width 165 height 25
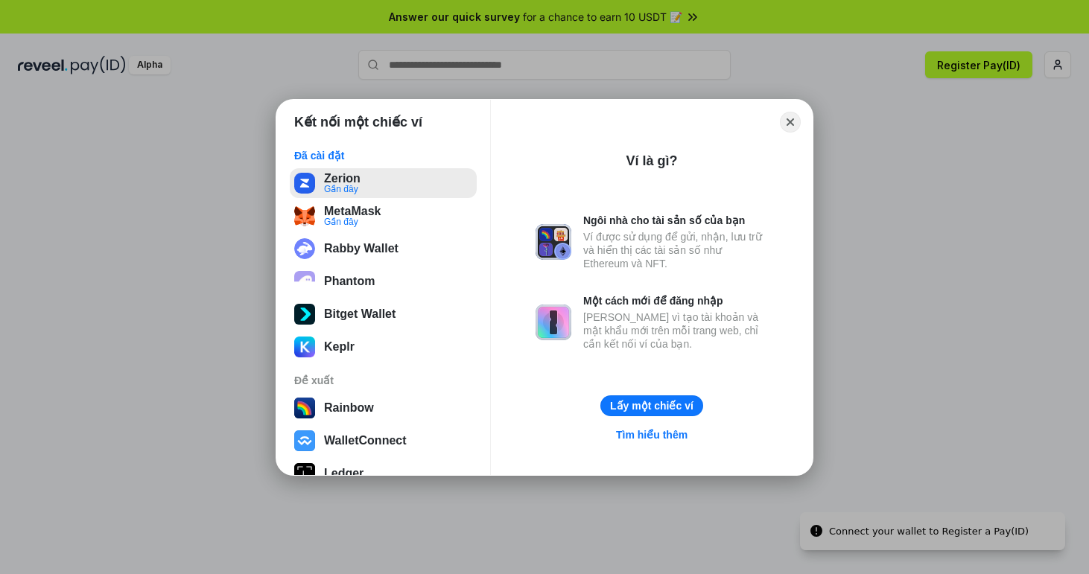
click at [411, 187] on button "Zerion Gần đây" at bounding box center [383, 183] width 187 height 30
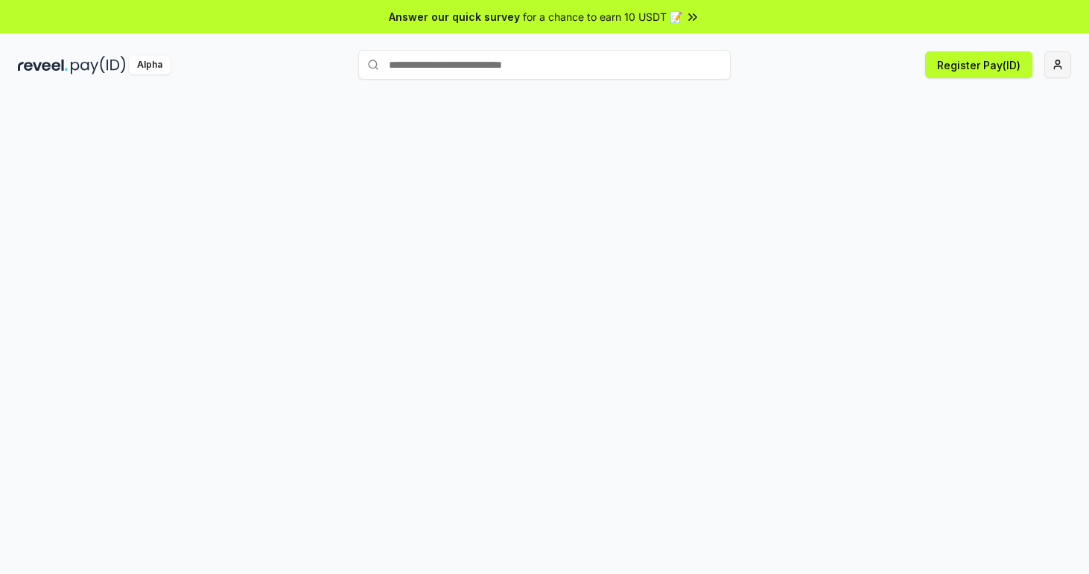
click at [1058, 63] on html "Answer our quick survey for a chance to earn 10 USDT 📝 Alpha Register Pay(ID)" at bounding box center [544, 287] width 1089 height 574
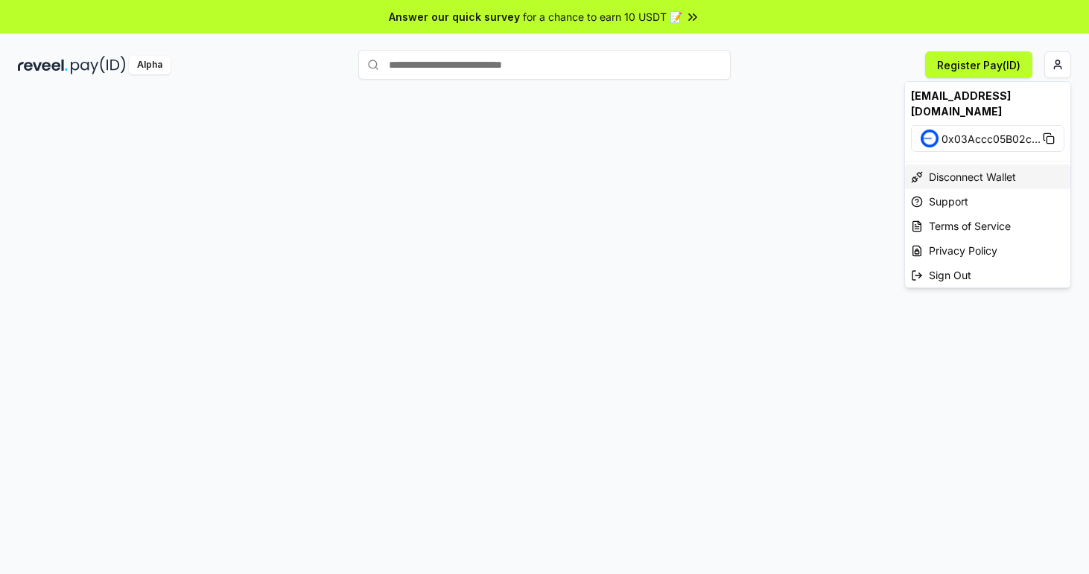
click at [944, 165] on div "Disconnect Wallet" at bounding box center [987, 177] width 165 height 25
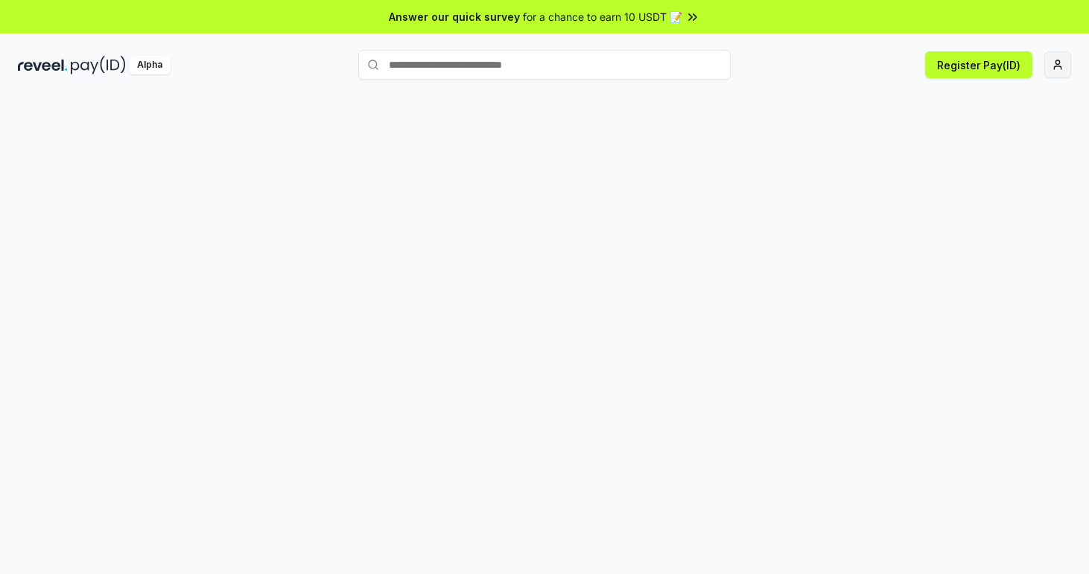
click at [1069, 62] on html "Answer our quick survey for a chance to earn 10 USDT 📝 Alpha Register Pay(ID)" at bounding box center [544, 287] width 1089 height 574
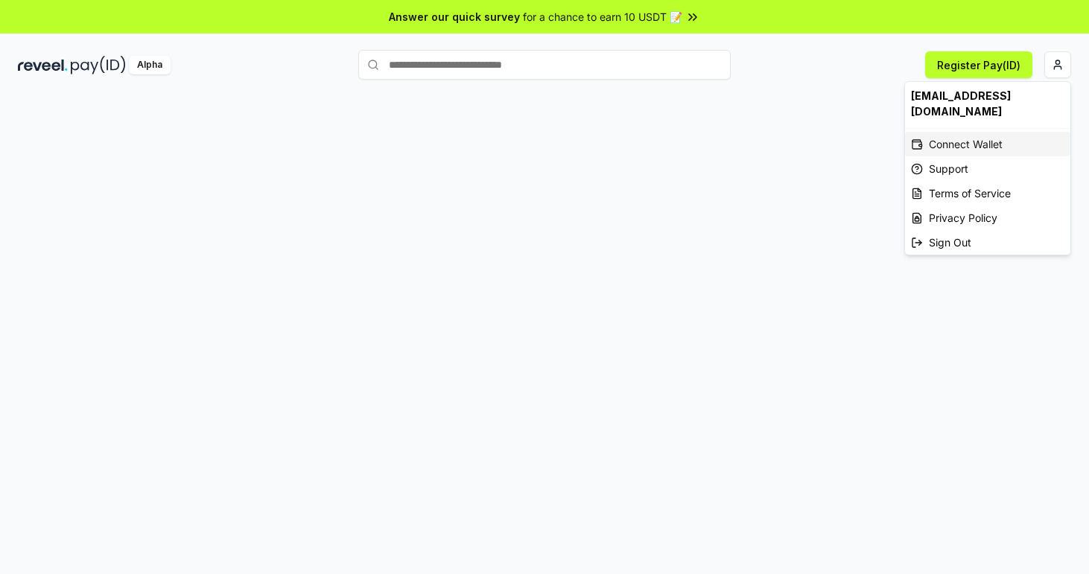
click at [959, 135] on div "Connect Wallet" at bounding box center [987, 144] width 165 height 25
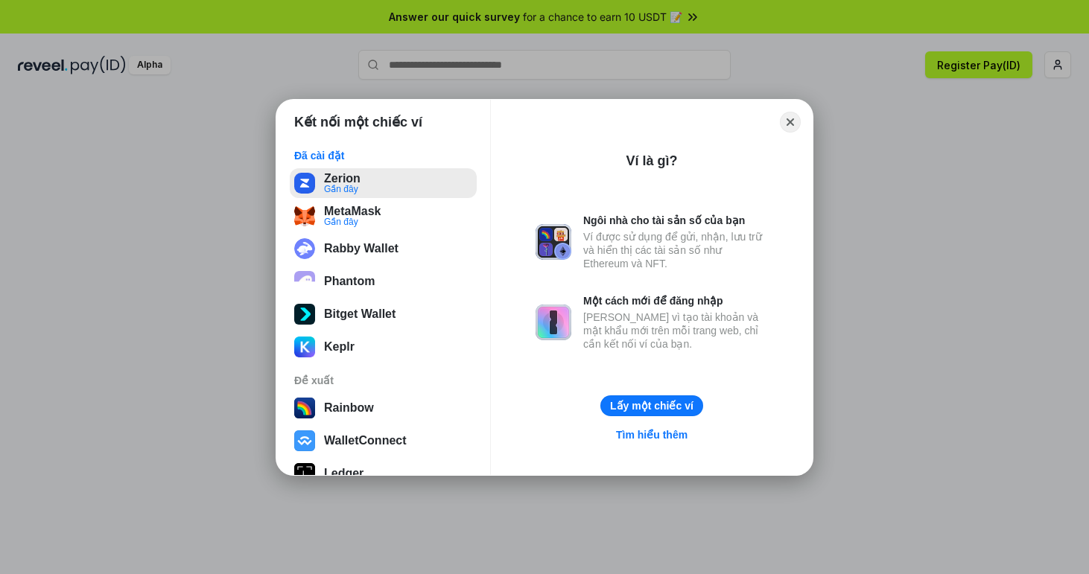
click at [379, 189] on button "Zerion Gần đây" at bounding box center [383, 183] width 187 height 30
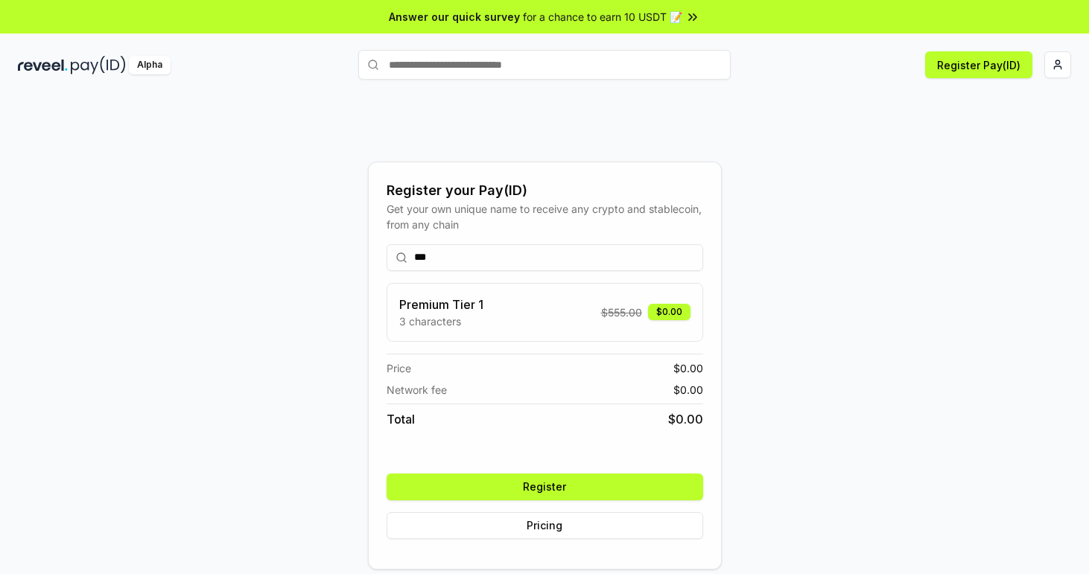
type input "***"
click at [569, 480] on button "Register" at bounding box center [545, 487] width 317 height 27
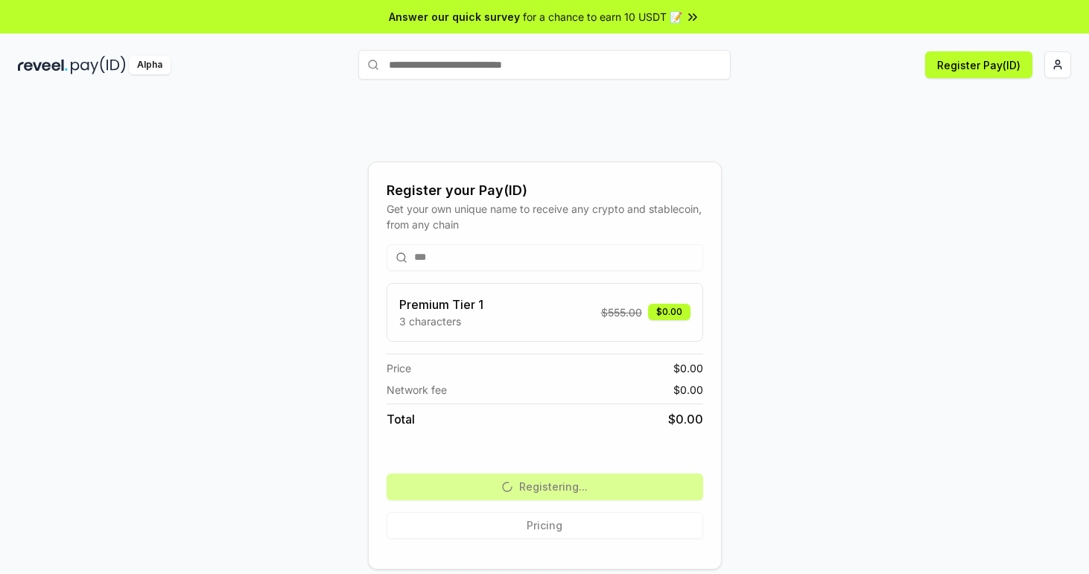
click at [533, 484] on div "*** Premium Tier 1 3 characters $ 555.00 $0.00 Price $ 0.00 Network fee $ 0.00 …" at bounding box center [545, 391] width 317 height 319
click at [943, 60] on button "Register Pay(ID)" at bounding box center [978, 64] width 107 height 27
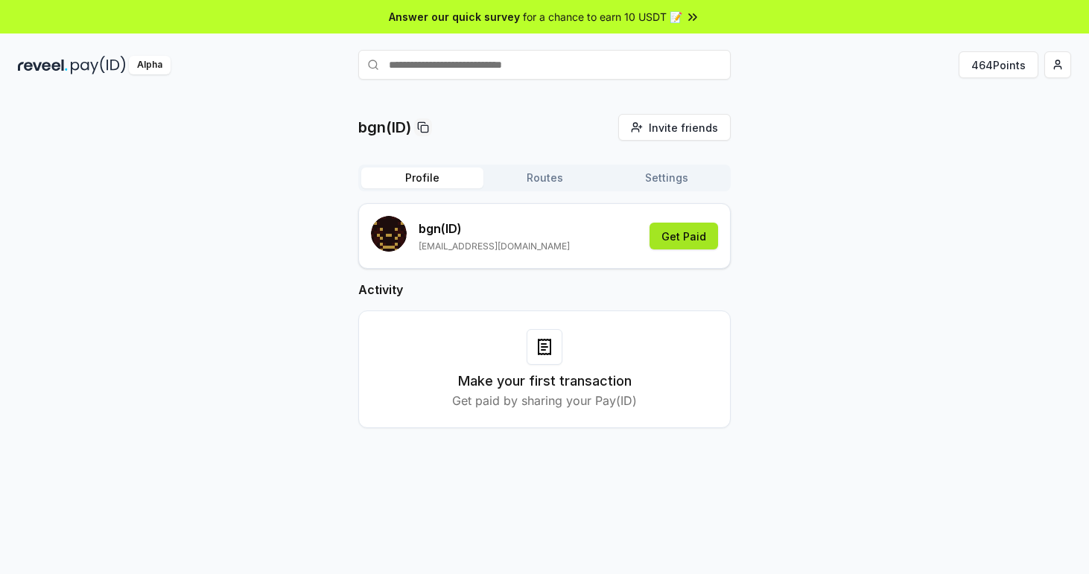
click at [696, 240] on button "Get Paid" at bounding box center [684, 236] width 69 height 27
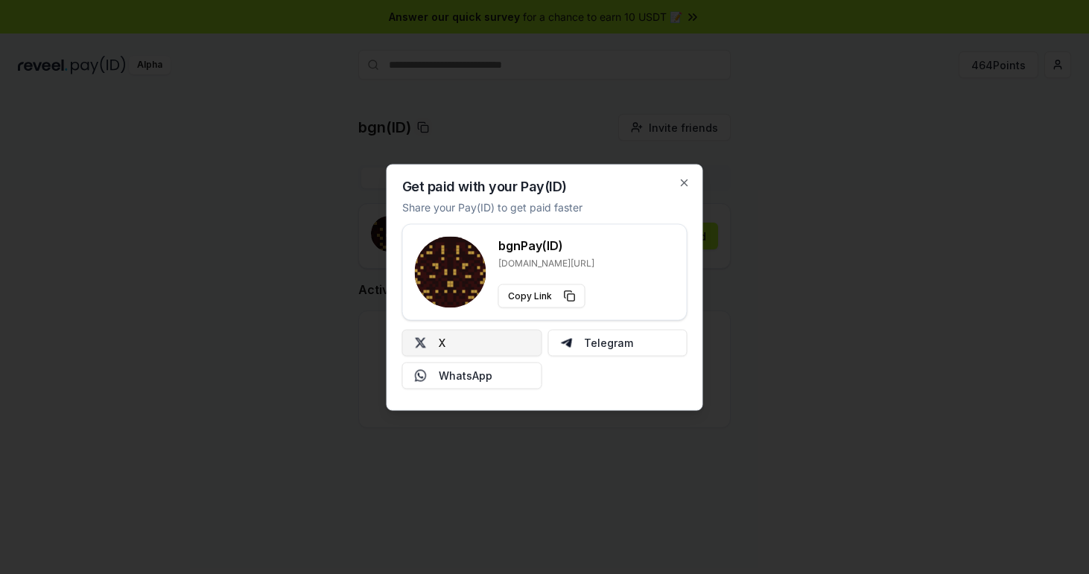
click at [480, 340] on button "X" at bounding box center [472, 342] width 140 height 27
click at [684, 177] on icon "button" at bounding box center [685, 183] width 12 height 12
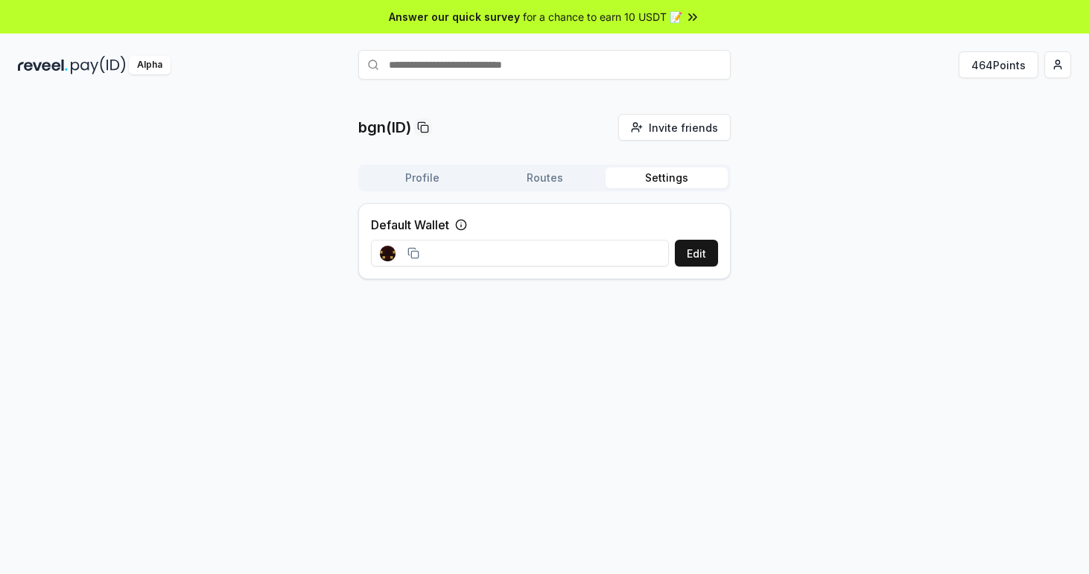
click at [662, 175] on button "Settings" at bounding box center [667, 178] width 122 height 21
click at [490, 257] on input at bounding box center [520, 253] width 298 height 27
click at [673, 253] on div "Edit" at bounding box center [544, 253] width 347 height 27
click at [705, 261] on button "Edit" at bounding box center [696, 253] width 43 height 27
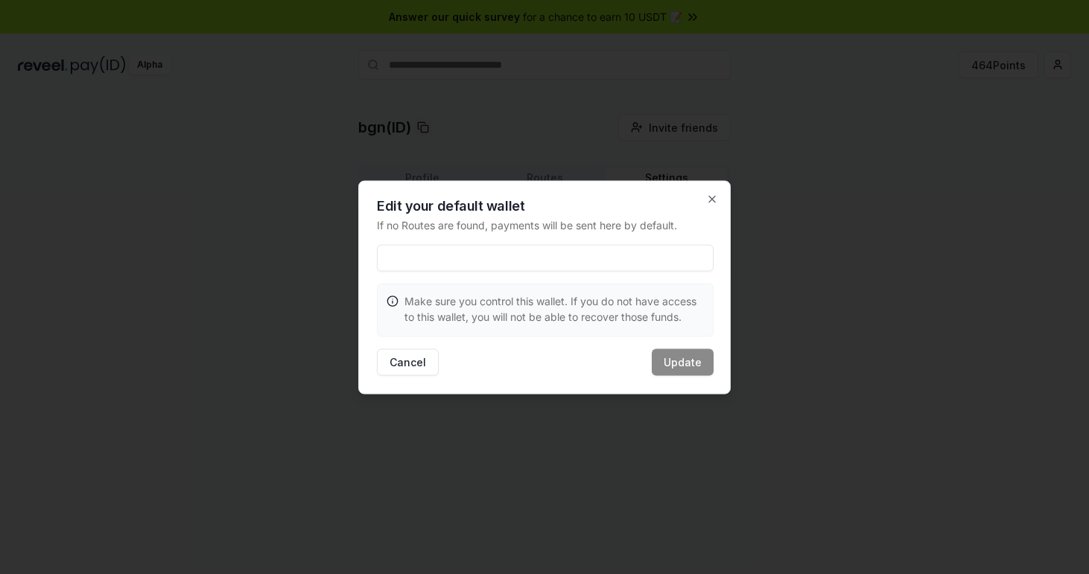
click at [559, 149] on div at bounding box center [544, 287] width 1089 height 574
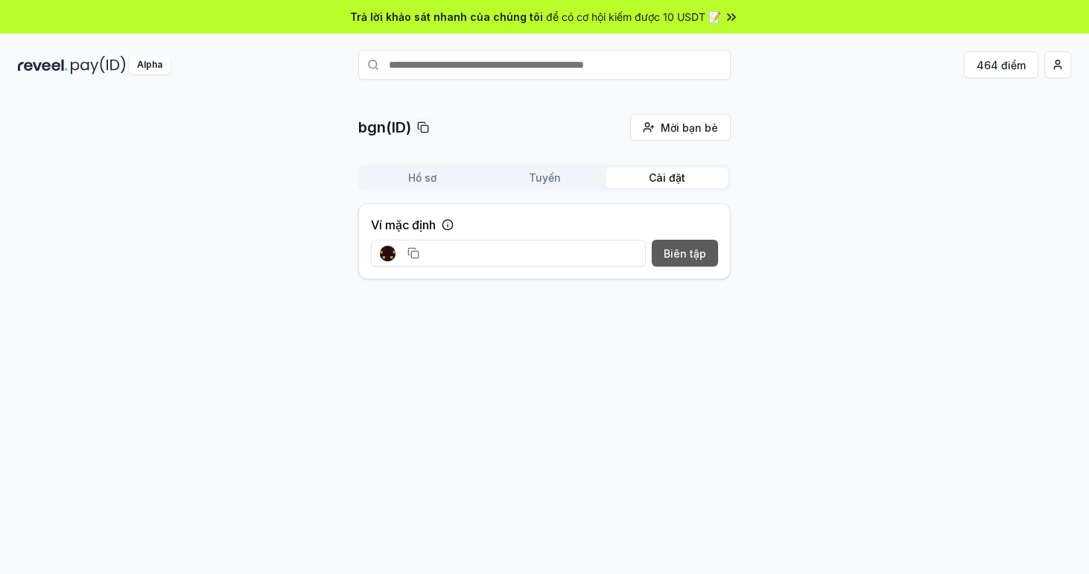
click at [693, 256] on button "Biên tập" at bounding box center [685, 253] width 66 height 27
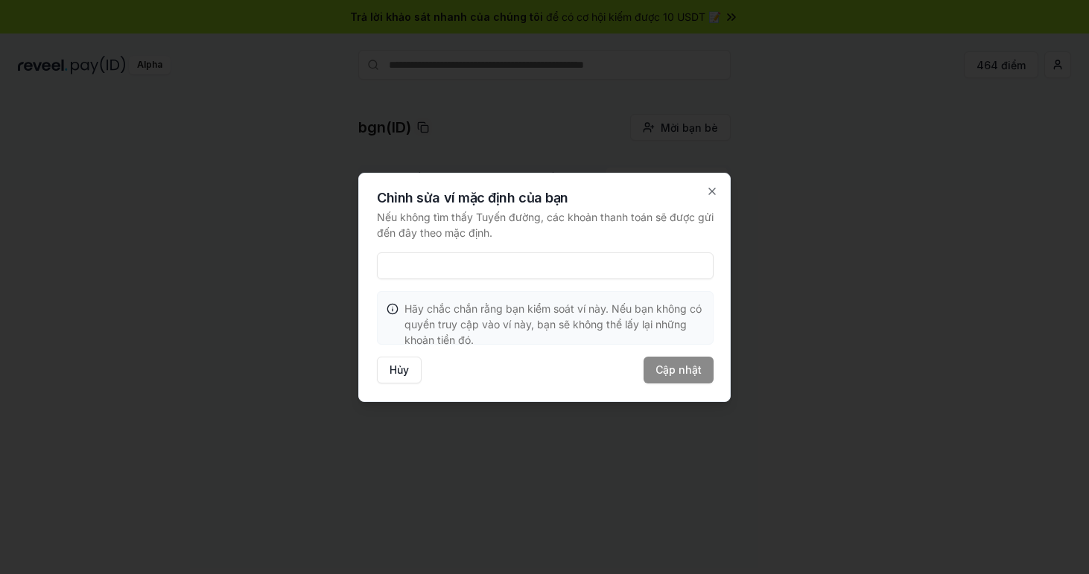
click at [427, 265] on input at bounding box center [545, 266] width 337 height 27
paste input "**********"
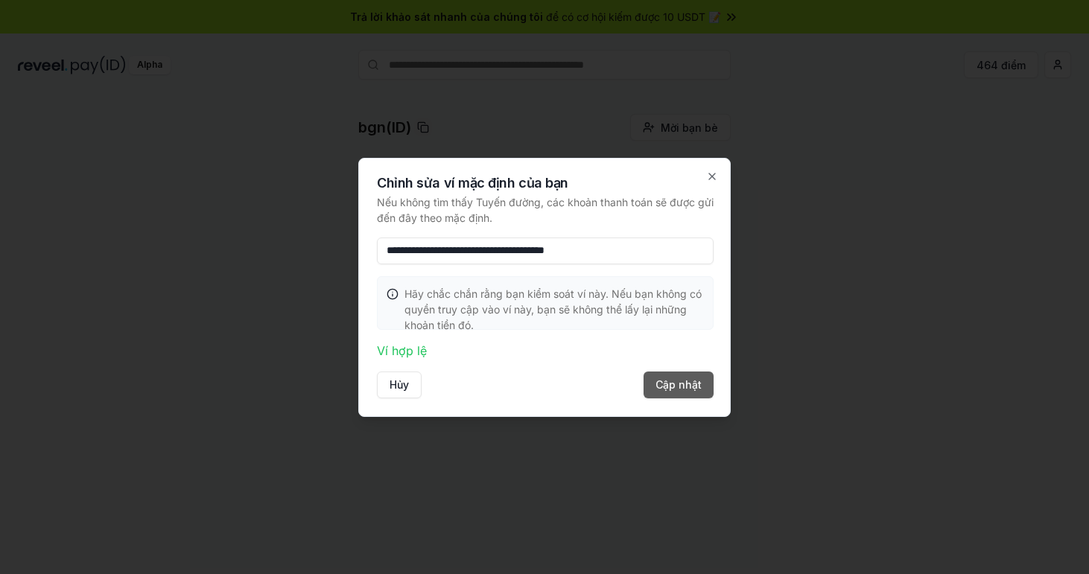
type input "**********"
click at [664, 384] on button "Cập nhật" at bounding box center [679, 385] width 70 height 27
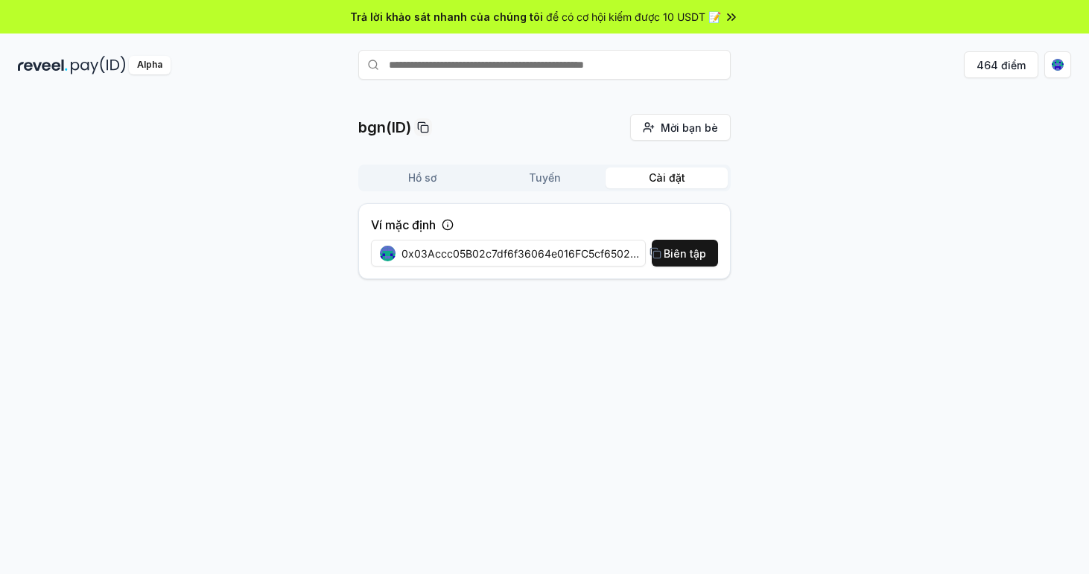
click at [556, 176] on button "Tuyến" at bounding box center [544, 178] width 122 height 21
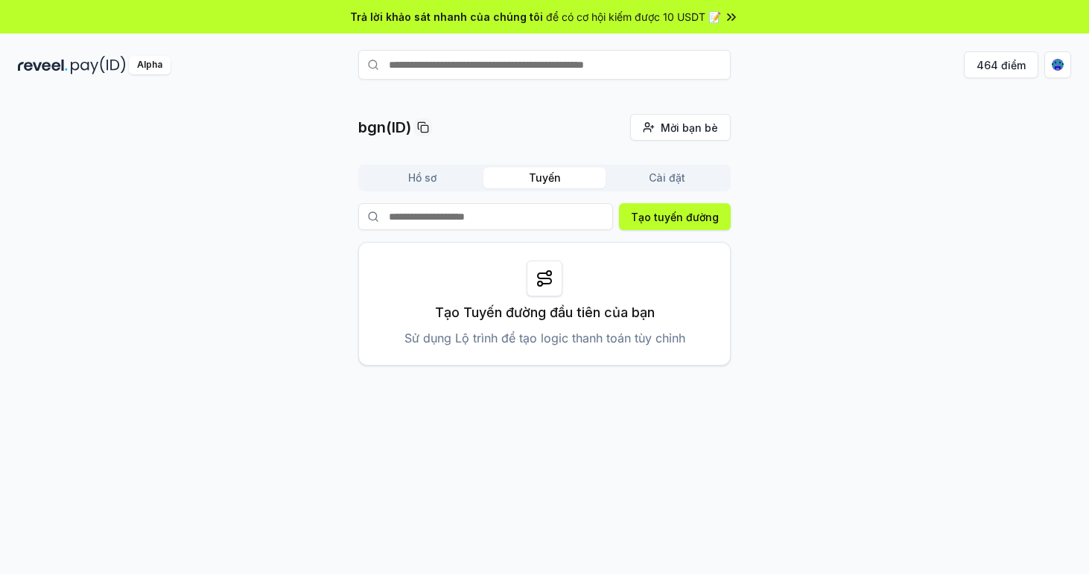
click at [425, 174] on button "Hồ sơ" at bounding box center [422, 178] width 122 height 21
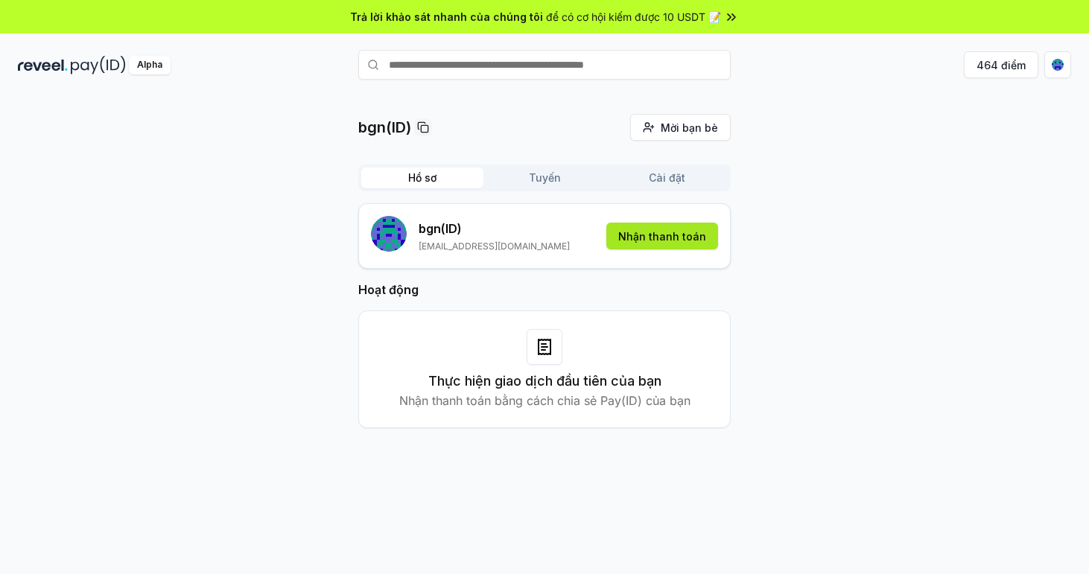
click at [666, 233] on button "Nhận thanh toán" at bounding box center [662, 236] width 112 height 27
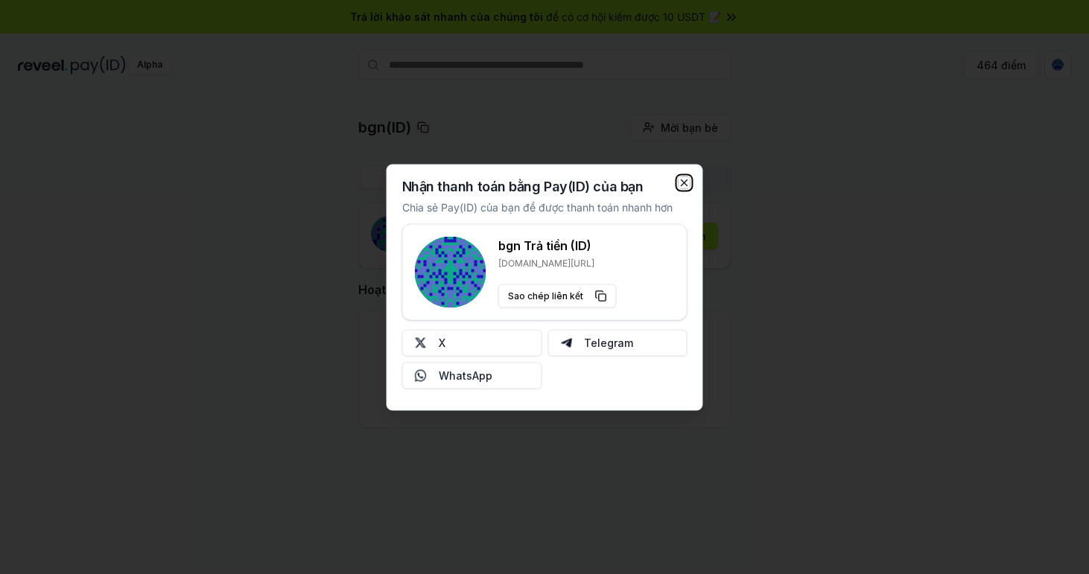
click at [684, 184] on icon "button" at bounding box center [685, 183] width 12 height 12
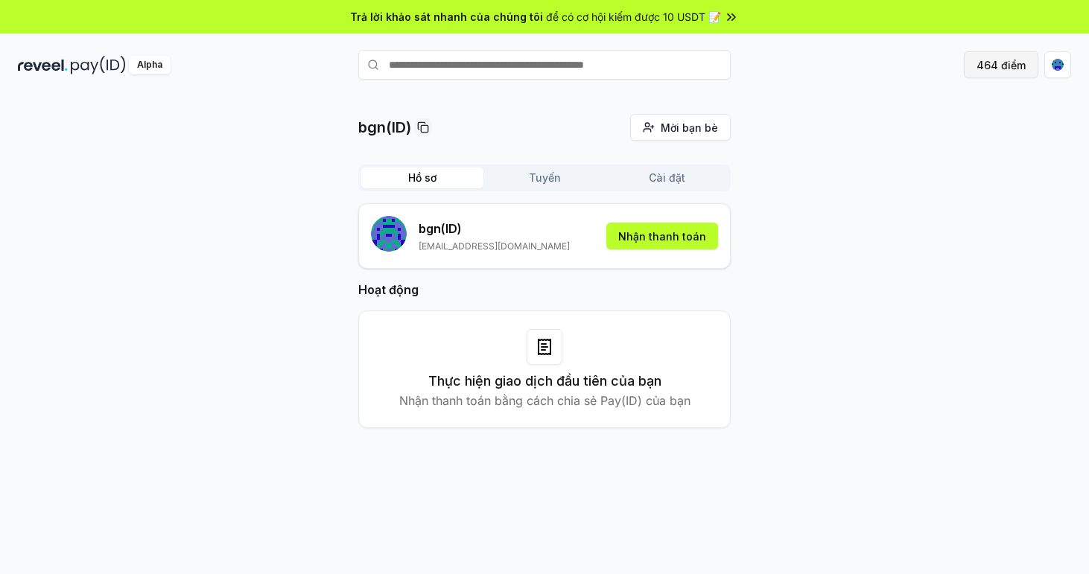
click at [1010, 61] on font "464 điểm" at bounding box center [1001, 65] width 49 height 16
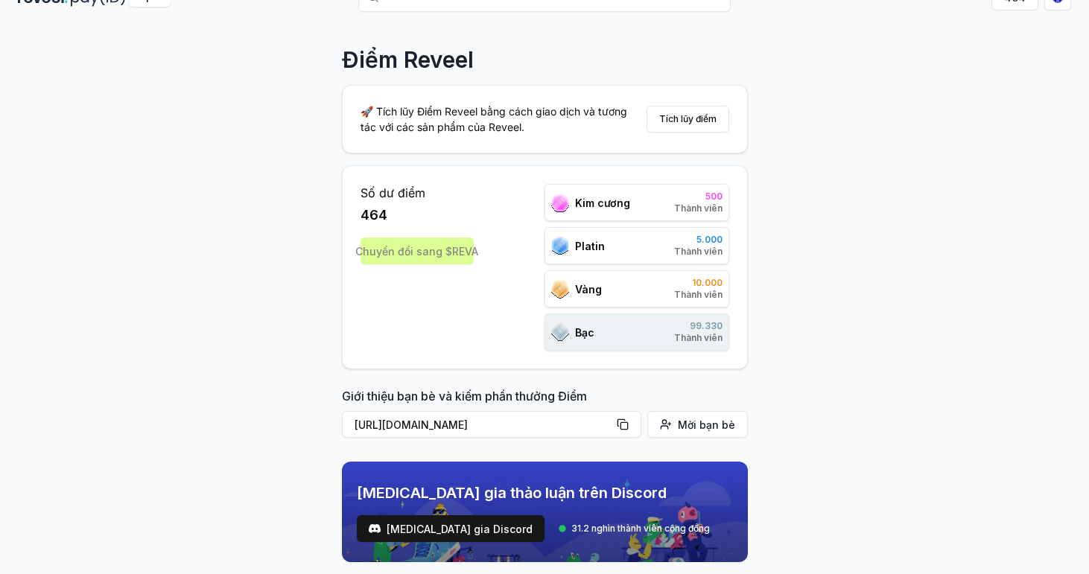
scroll to position [70, 0]
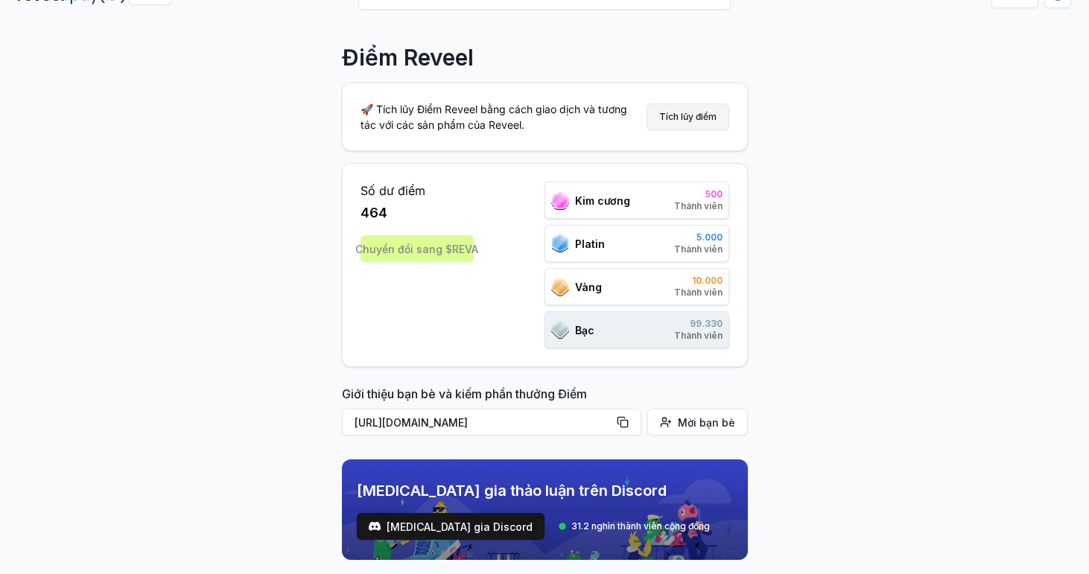
click at [700, 120] on button "Tích lũy điểm" at bounding box center [688, 117] width 83 height 27
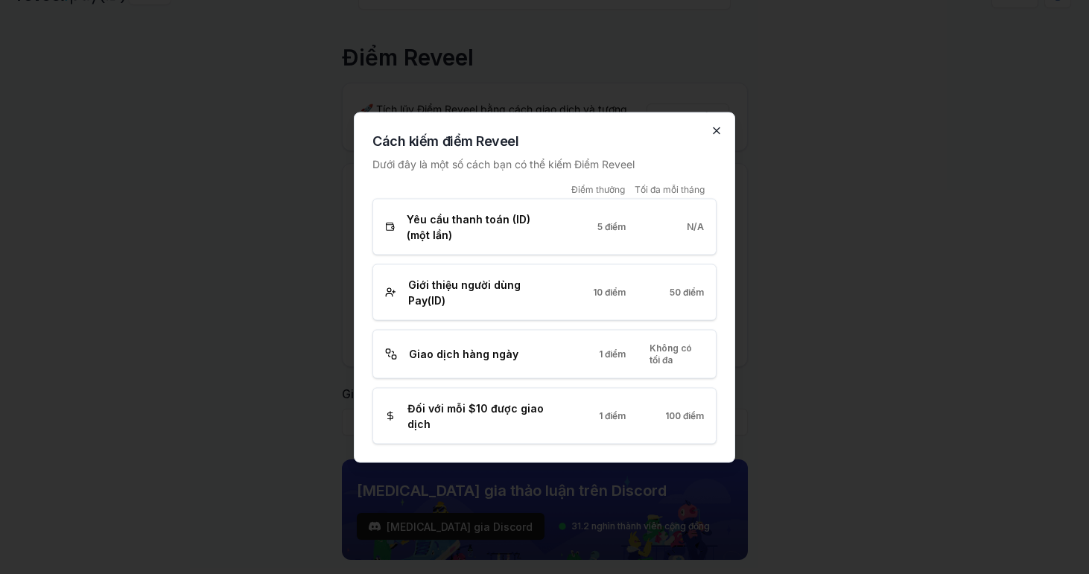
click at [720, 131] on icon "button" at bounding box center [717, 130] width 12 height 12
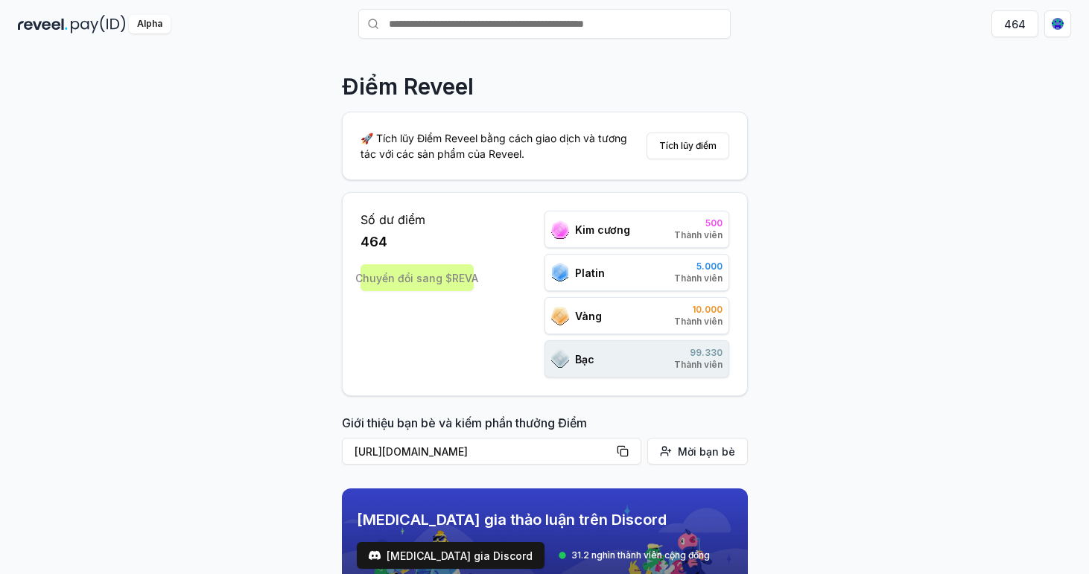
scroll to position [0, 0]
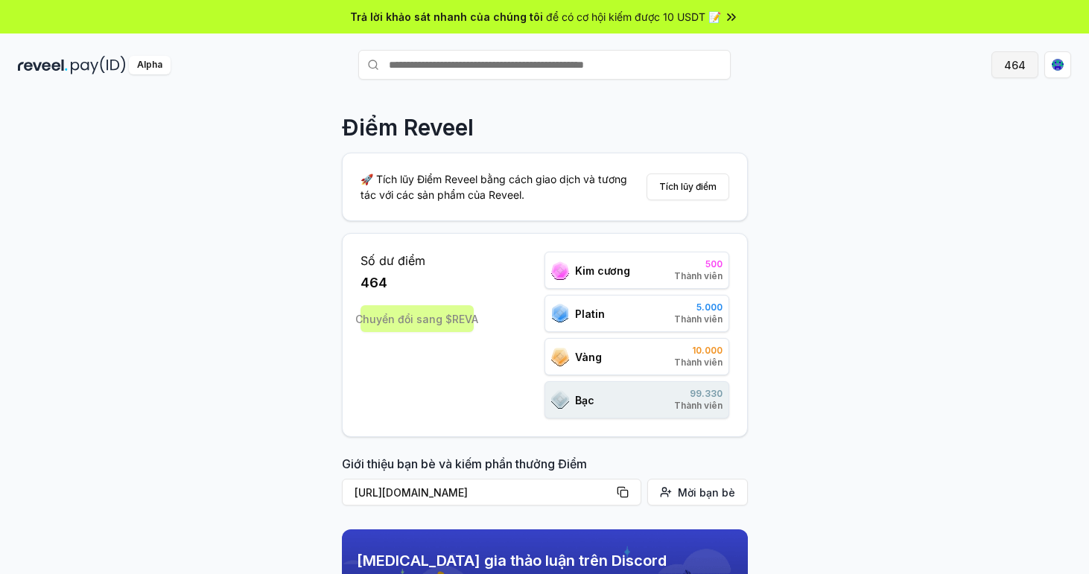
click at [1011, 57] on font "464" at bounding box center [1015, 65] width 22 height 16
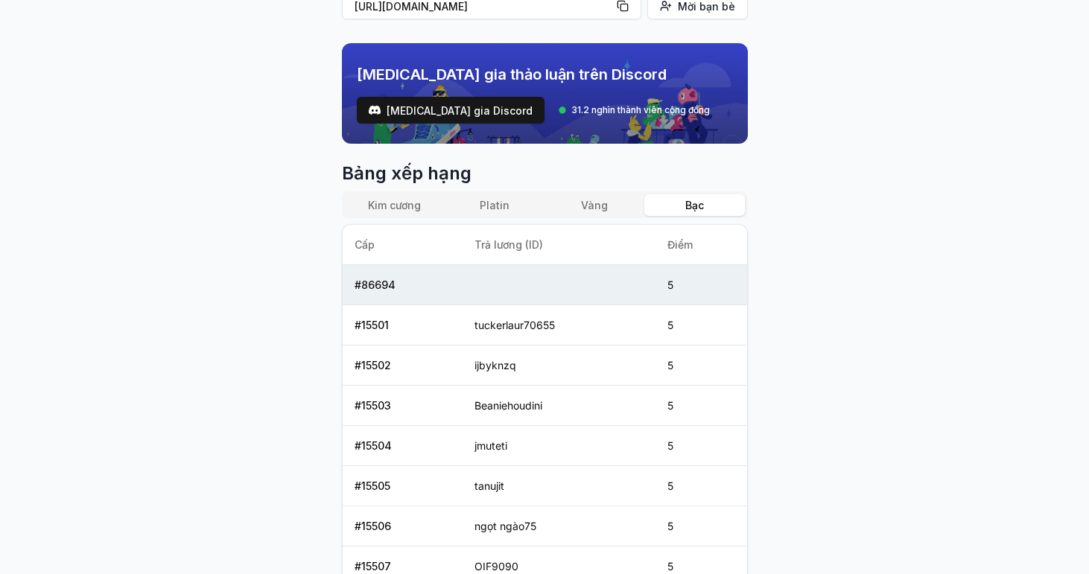
scroll to position [469, 0]
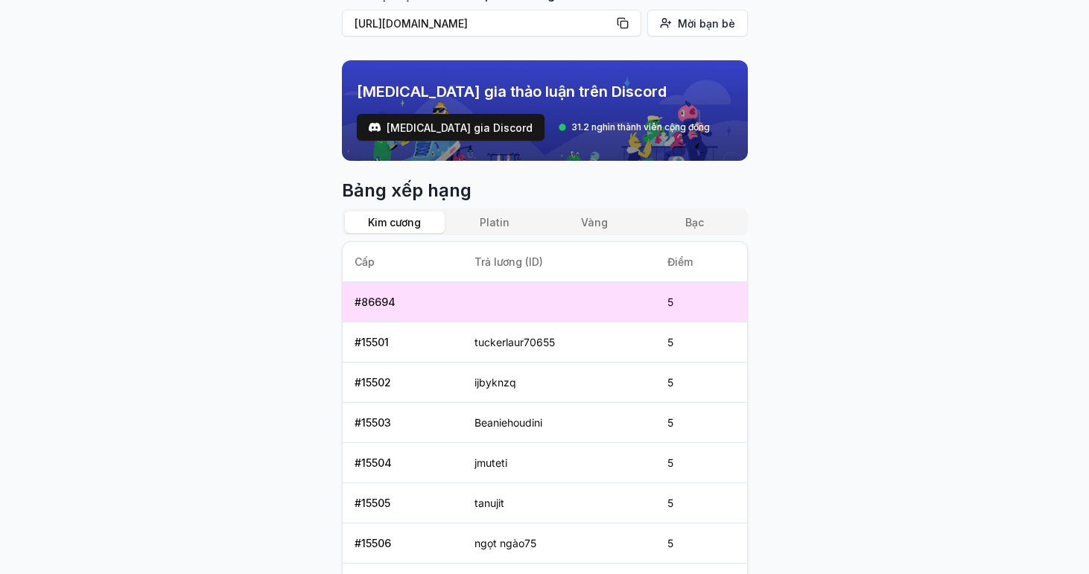
click at [392, 225] on button "Kim cương" at bounding box center [395, 223] width 100 height 22
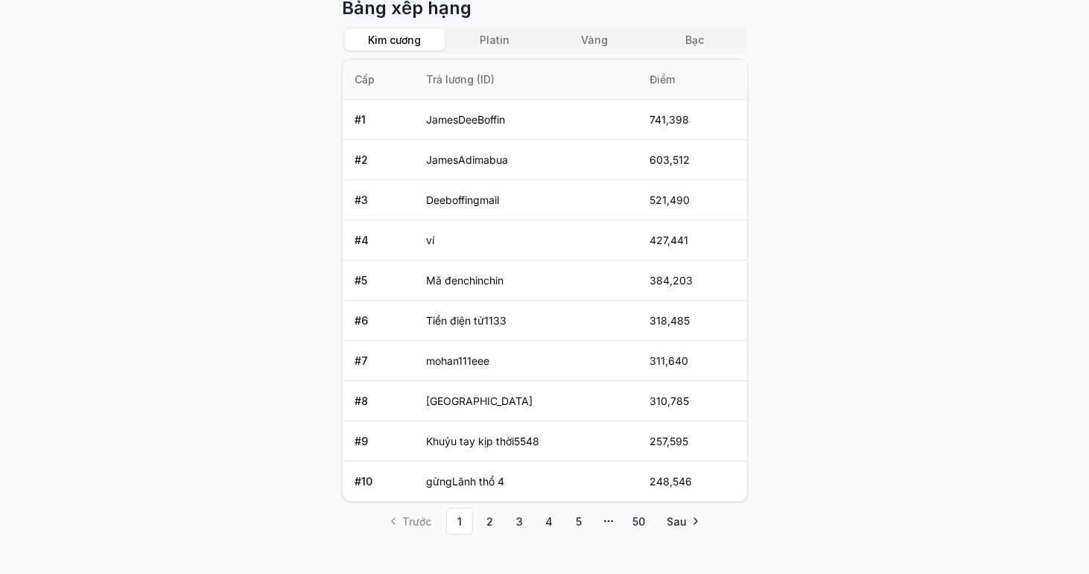
scroll to position [672, 0]
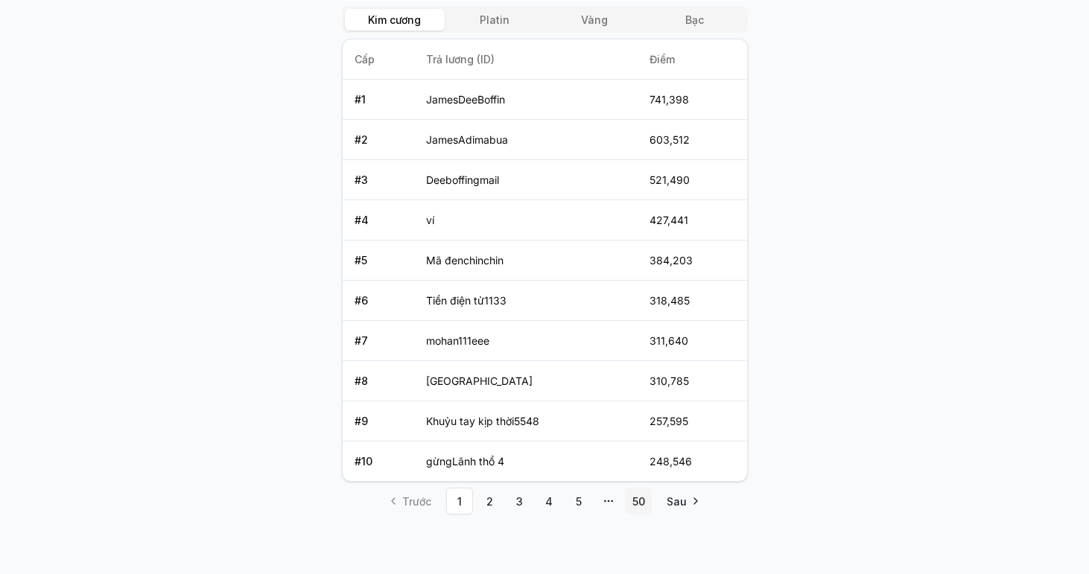
click at [632, 499] on link "50" at bounding box center [638, 501] width 27 height 27
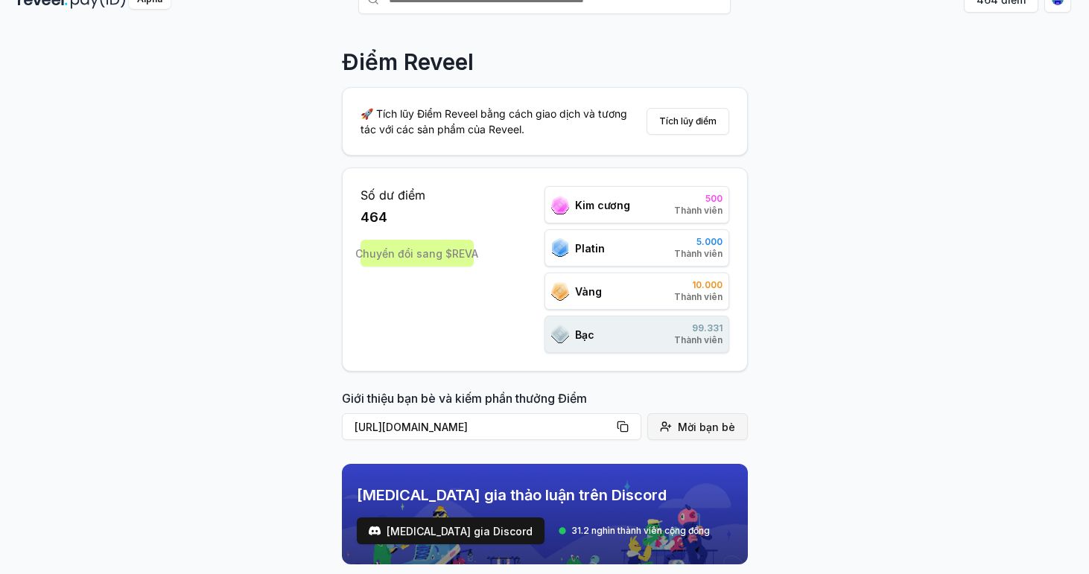
scroll to position [52, 0]
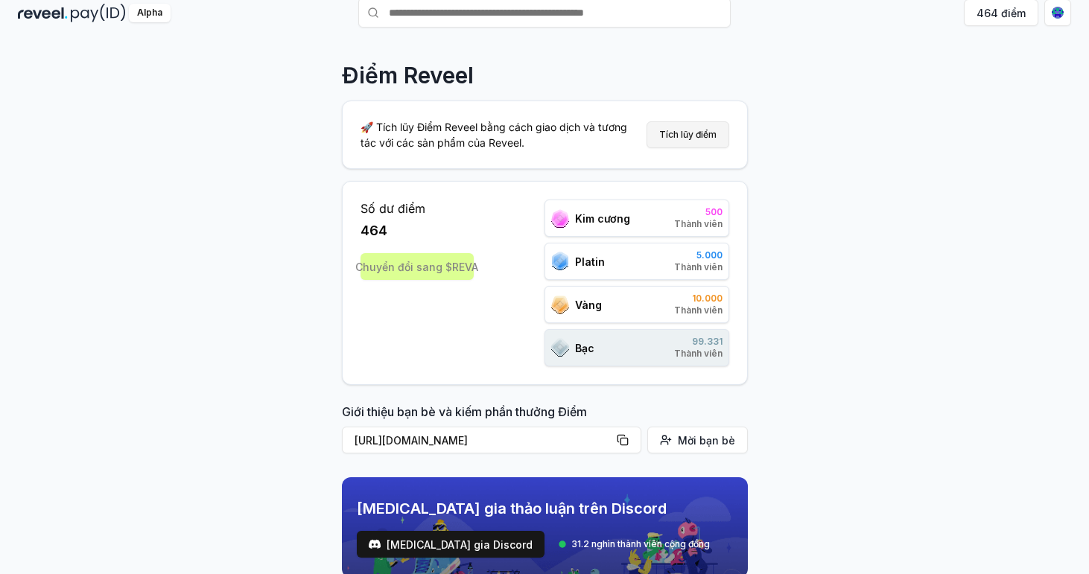
click at [680, 136] on button "Tích lũy điểm" at bounding box center [688, 134] width 83 height 27
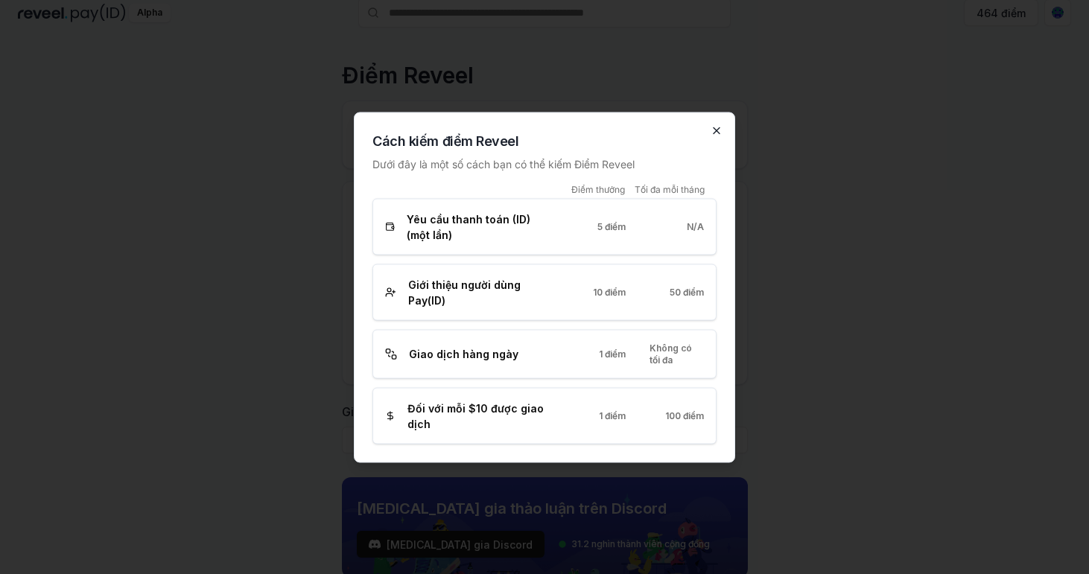
click at [714, 128] on icon "button" at bounding box center [717, 130] width 6 height 6
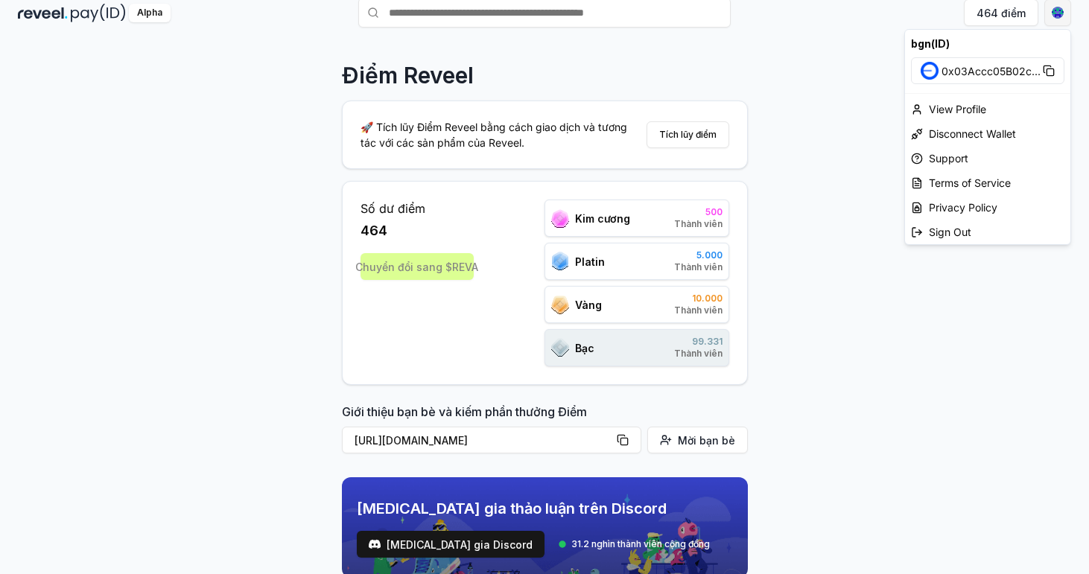
click at [1054, 13] on html "Trả lời khảo sát nhanh của chúng tôi để có cơ hội kiếm được 10 USDT 📝 Alpha 464…" at bounding box center [544, 287] width 1089 height 574
click at [962, 113] on font "View Profile" at bounding box center [957, 109] width 57 height 16
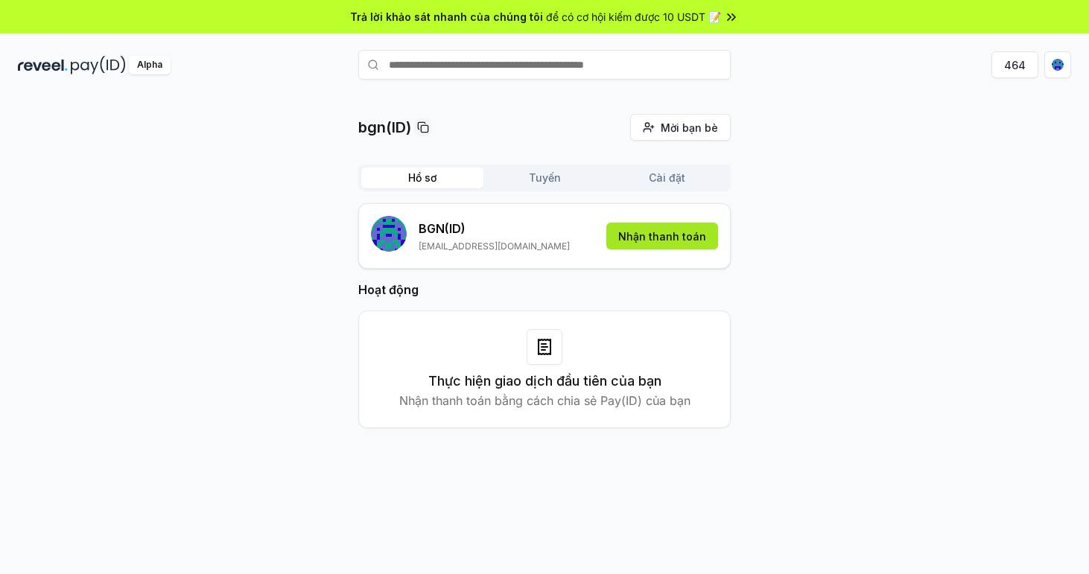
click at [695, 241] on button "Nhận thanh toán" at bounding box center [662, 236] width 112 height 27
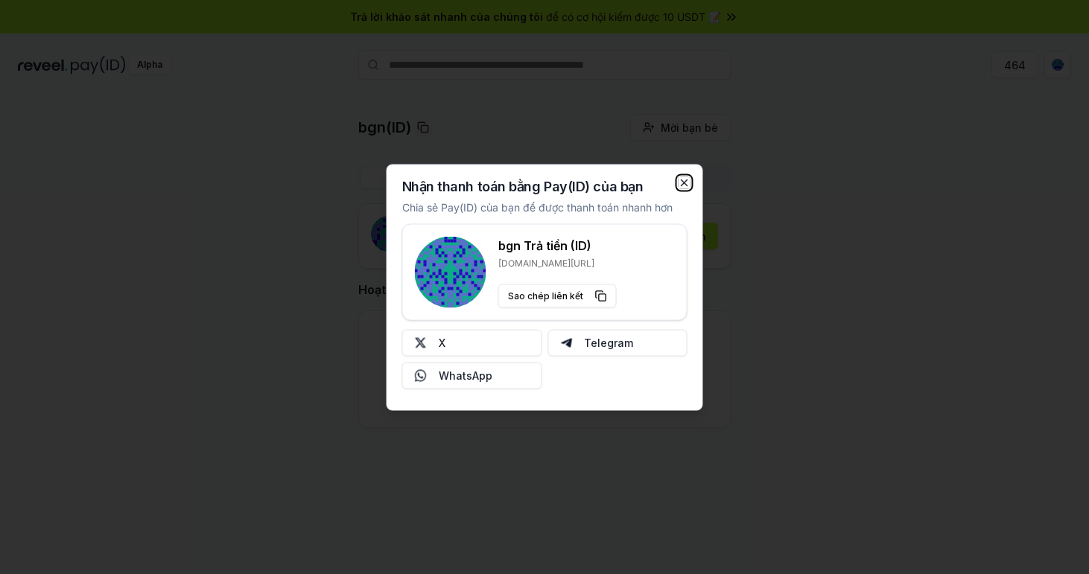
click at [682, 181] on icon "button" at bounding box center [685, 183] width 6 height 6
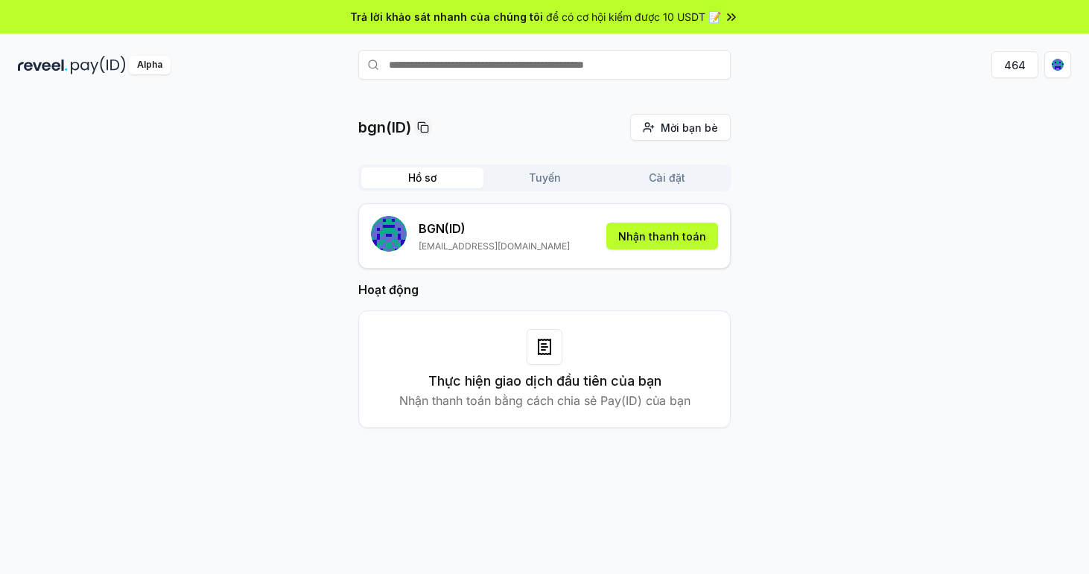
click at [553, 346] on icon at bounding box center [545, 347] width 18 height 18
